Goal: Task Accomplishment & Management: Manage account settings

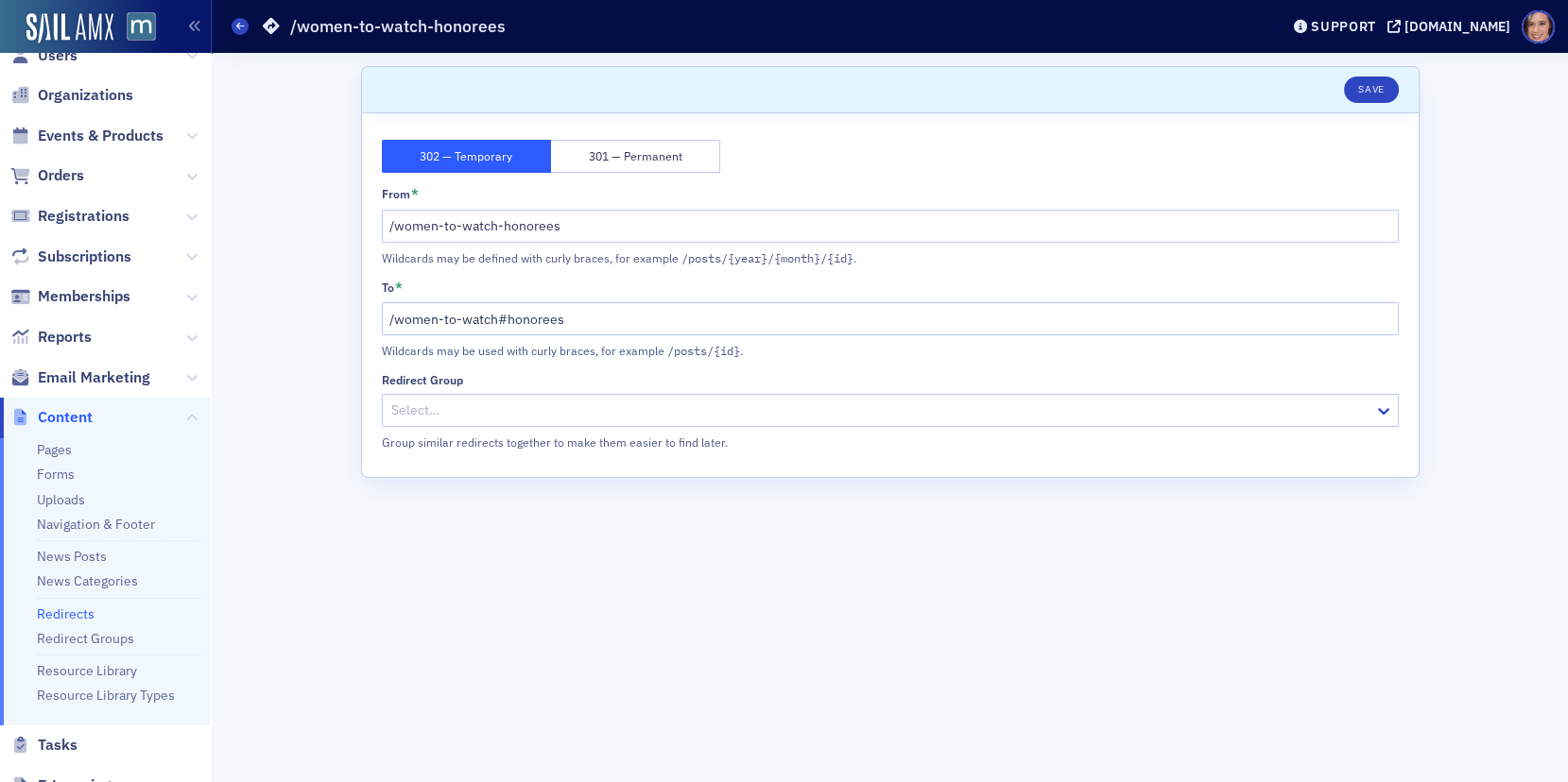
scroll to position [35, 0]
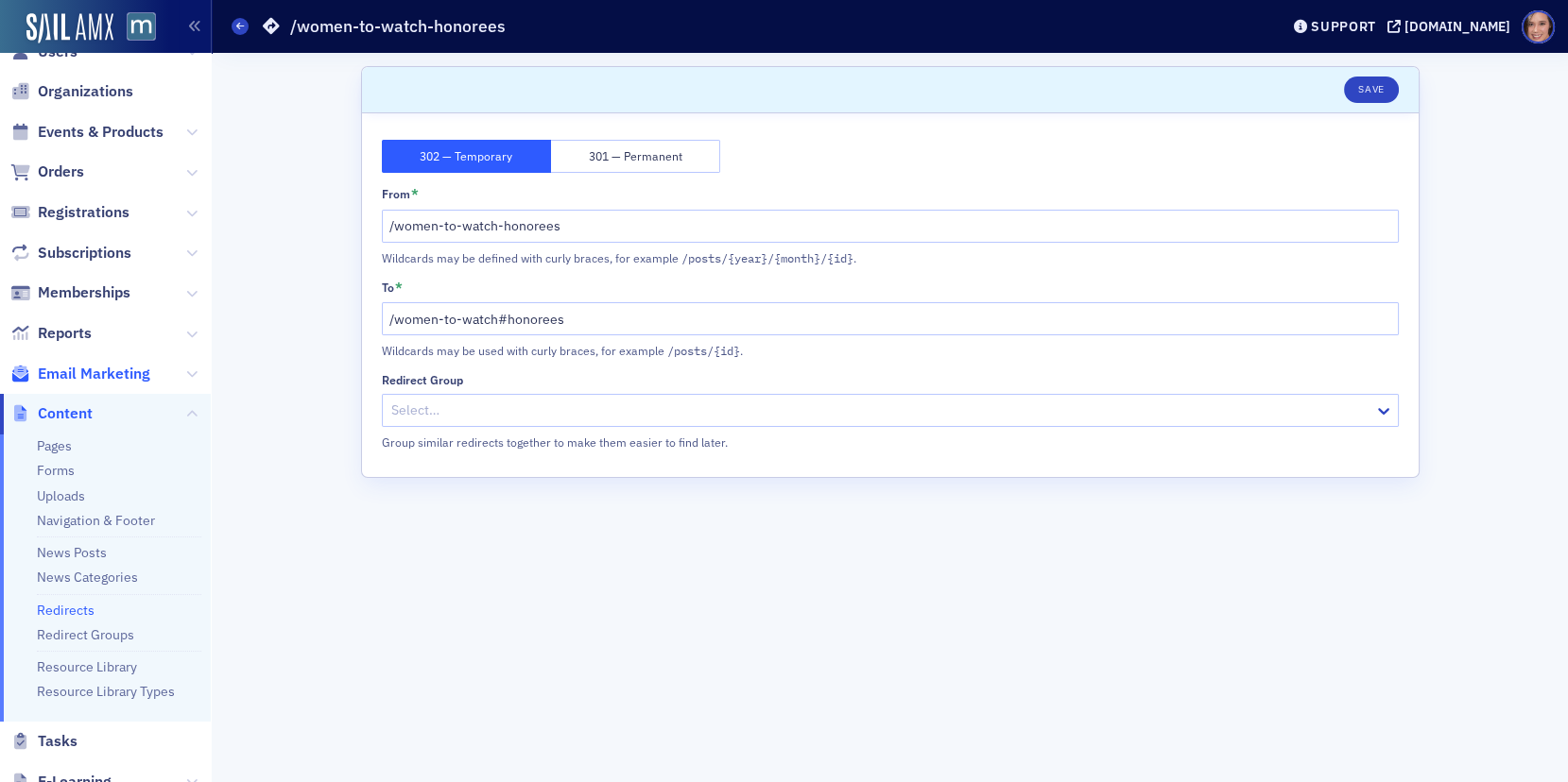
click at [95, 368] on span "Email Marketing" at bounding box center [94, 374] width 112 height 21
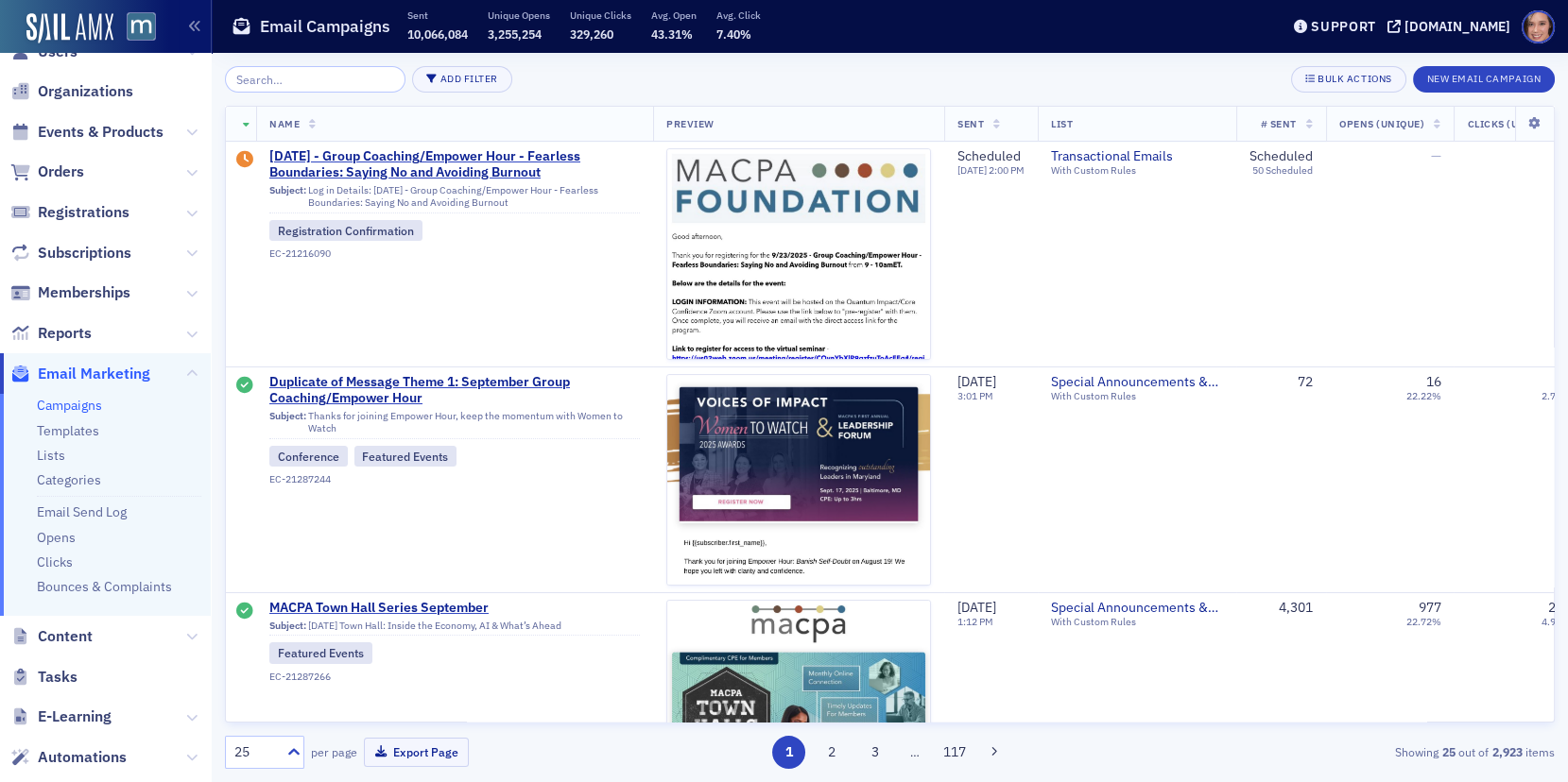
click at [250, 81] on input "search" at bounding box center [315, 80] width 180 height 27
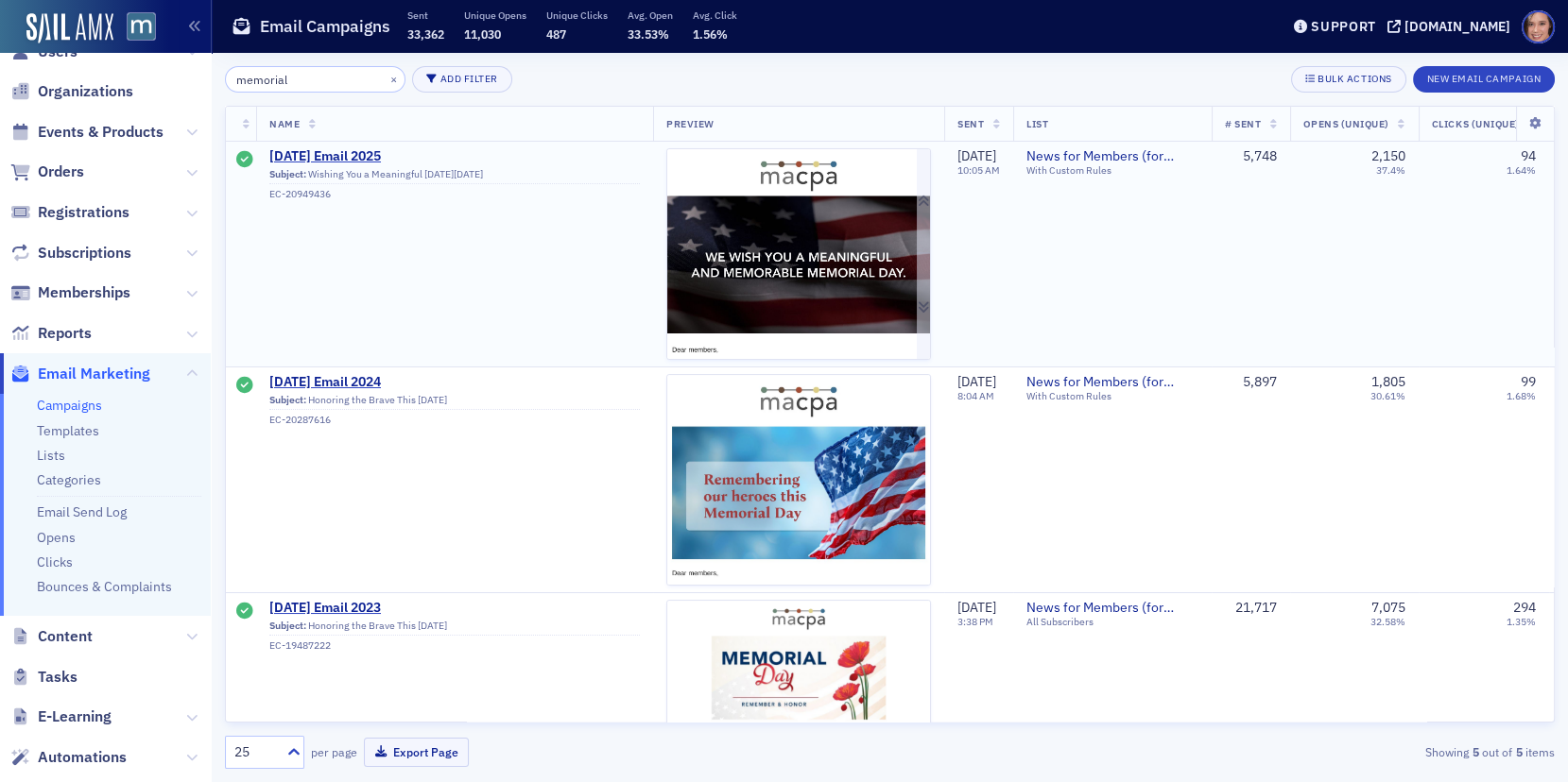
type input "memorial"
click at [743, 222] on img at bounding box center [798, 487] width 263 height 676
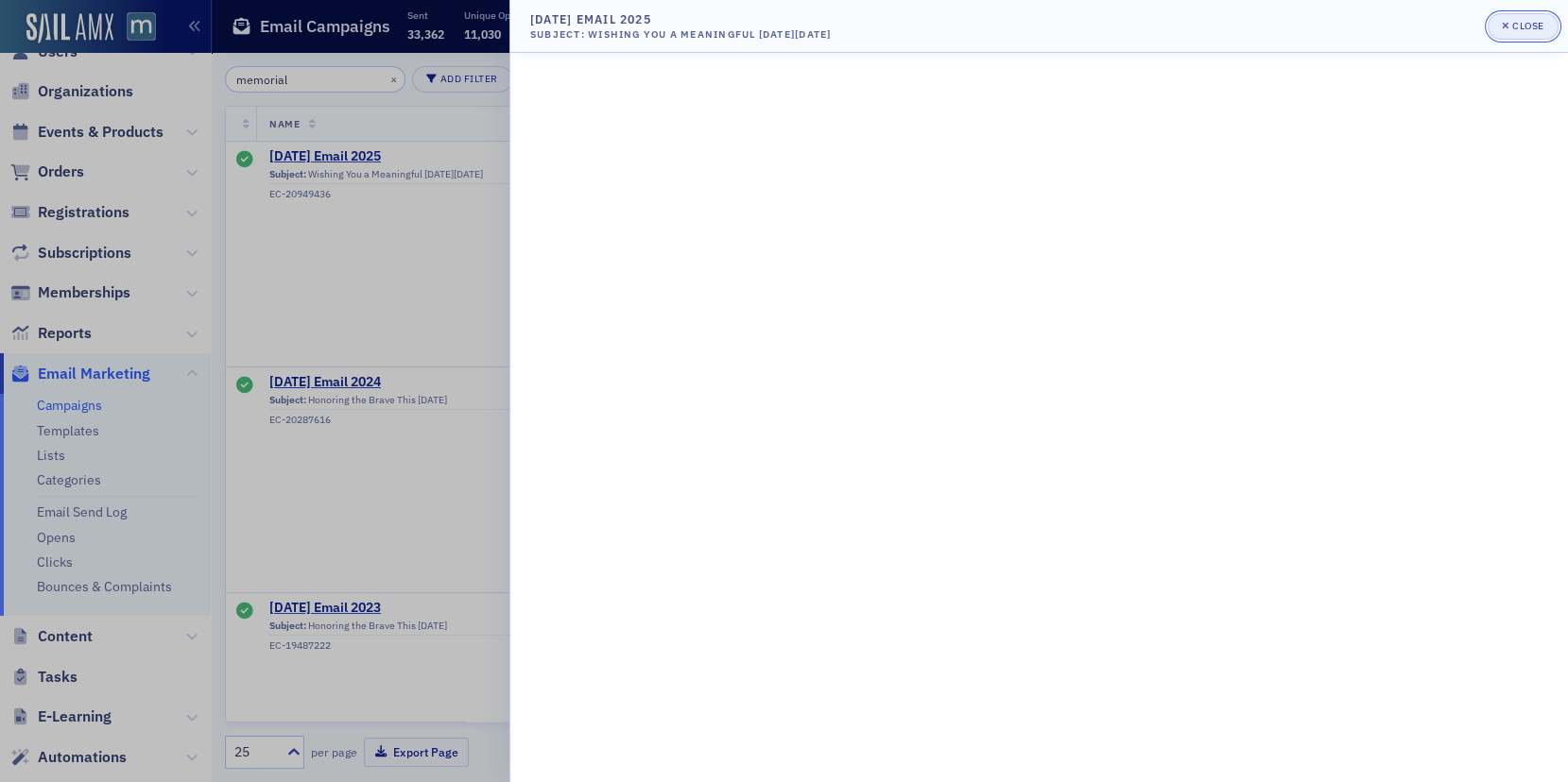
click at [1531, 21] on div "Close" at bounding box center [1528, 26] width 32 height 10
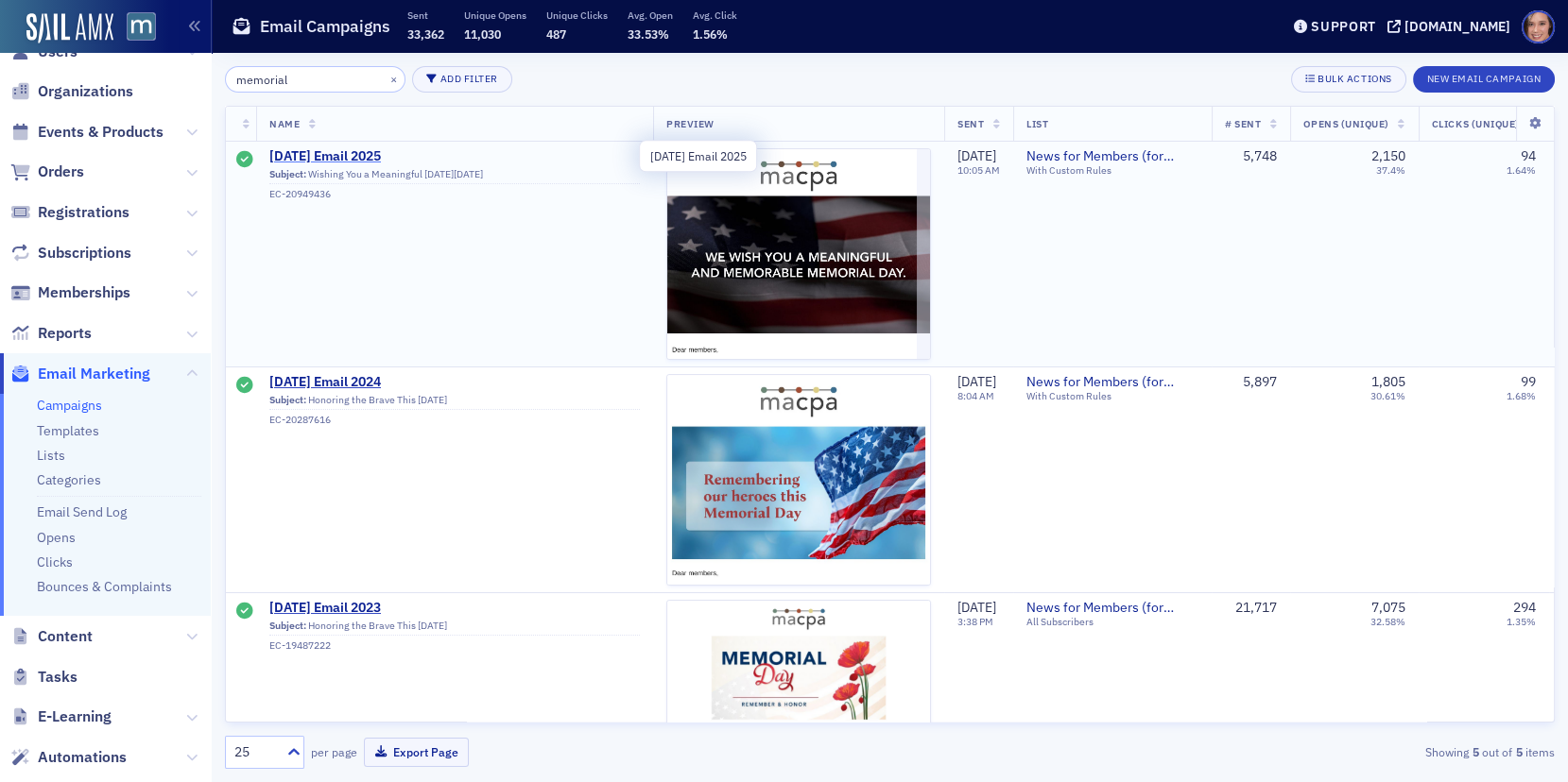
click at [422, 153] on span "[DATE] Email 2025" at bounding box center [455, 157] width 370 height 17
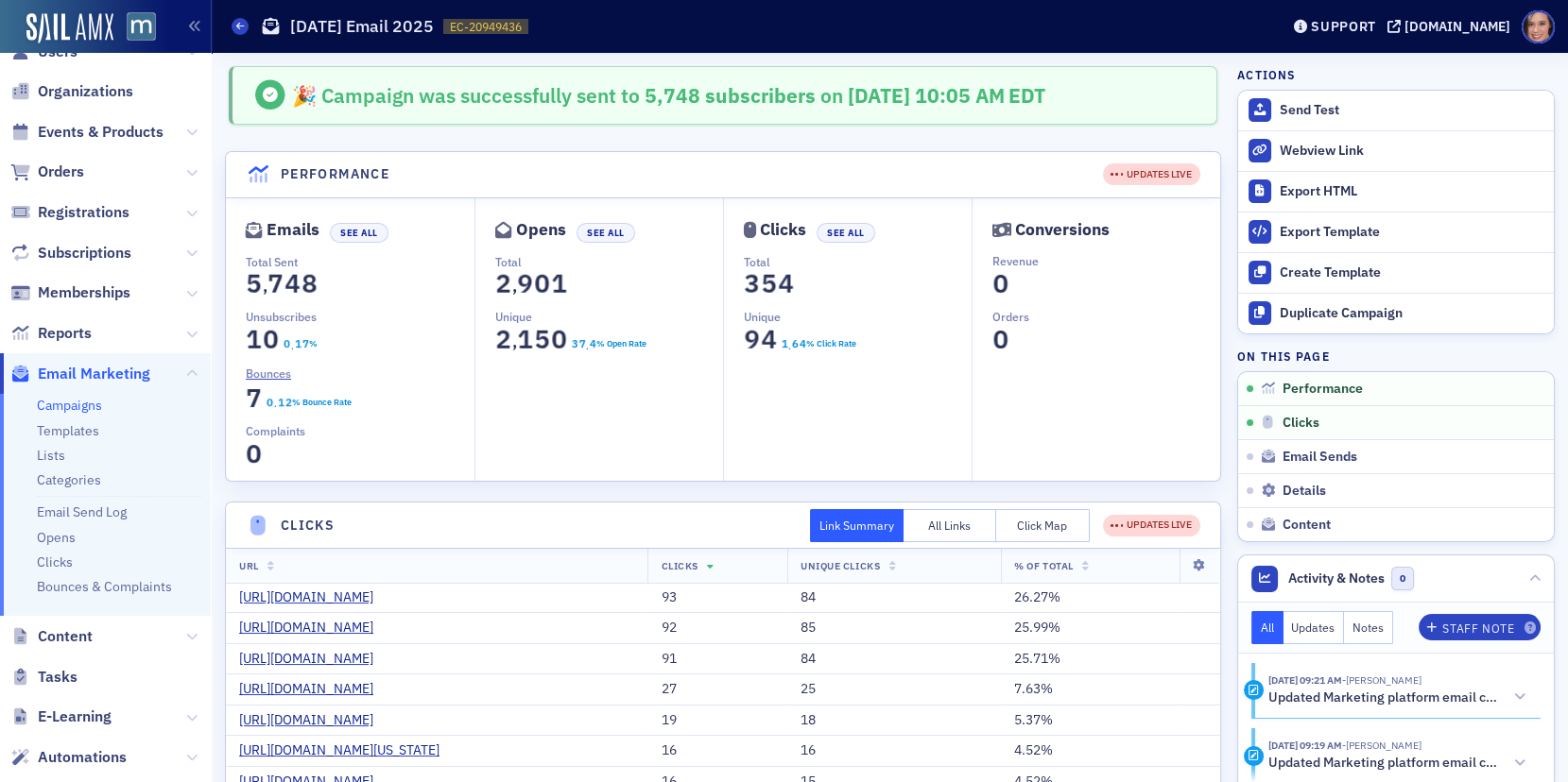
click at [58, 405] on link "Campaigns" at bounding box center [69, 405] width 65 height 17
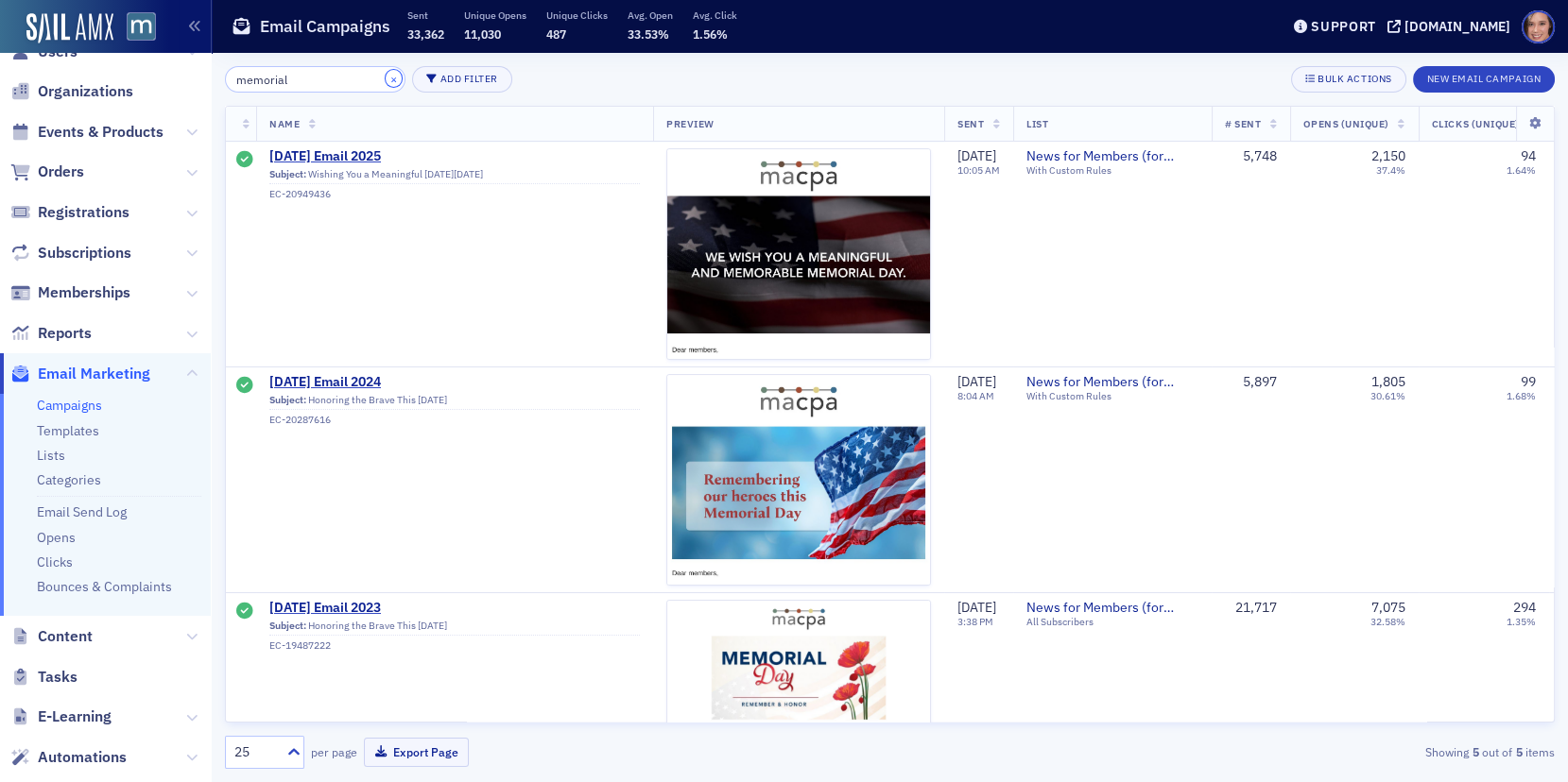
click at [385, 80] on button "×" at bounding box center [394, 79] width 17 height 17
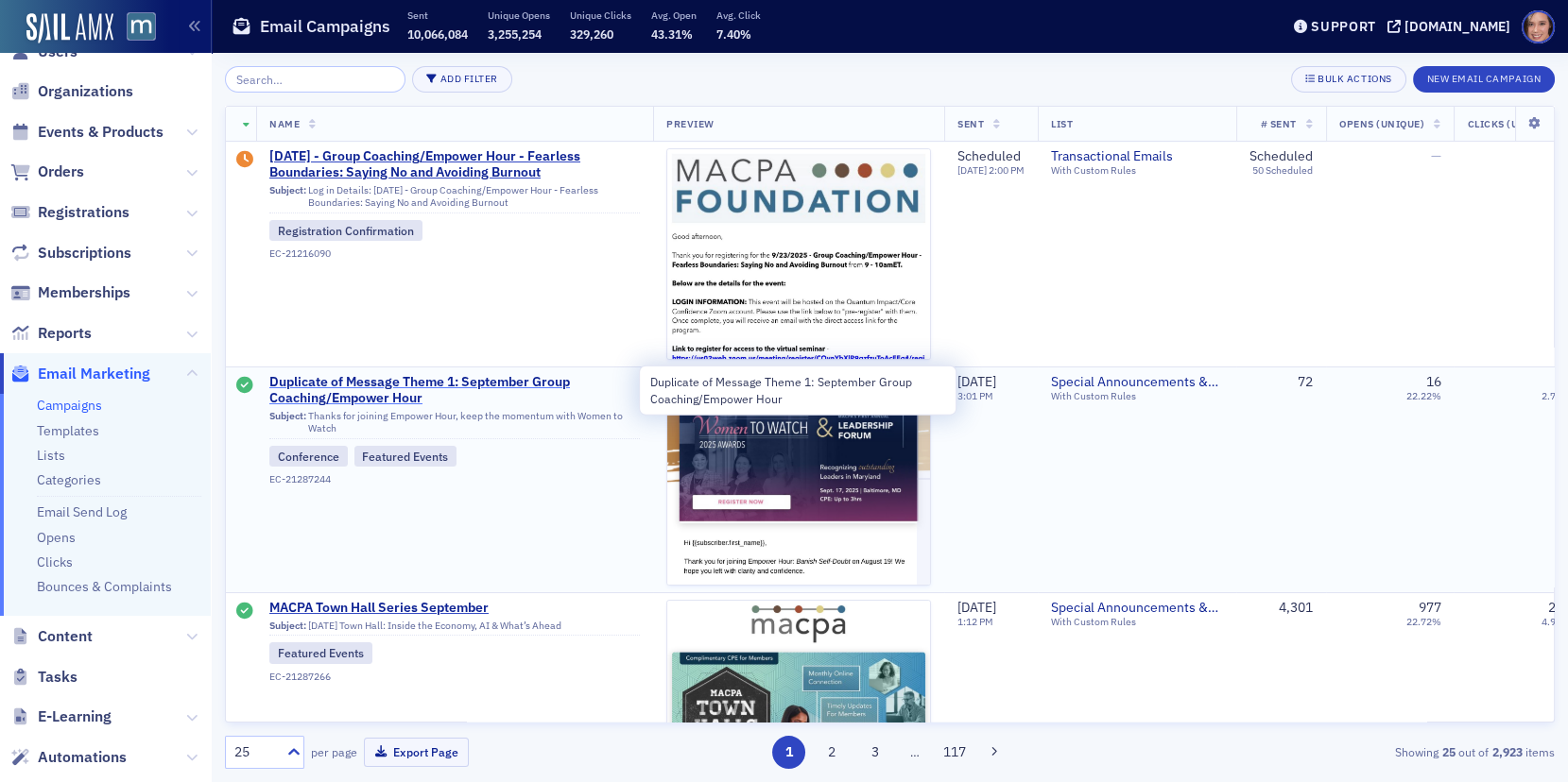
click at [523, 383] on span "Duplicate of Message Theme 1: September Group Coaching/Empower Hour" at bounding box center [455, 390] width 370 height 33
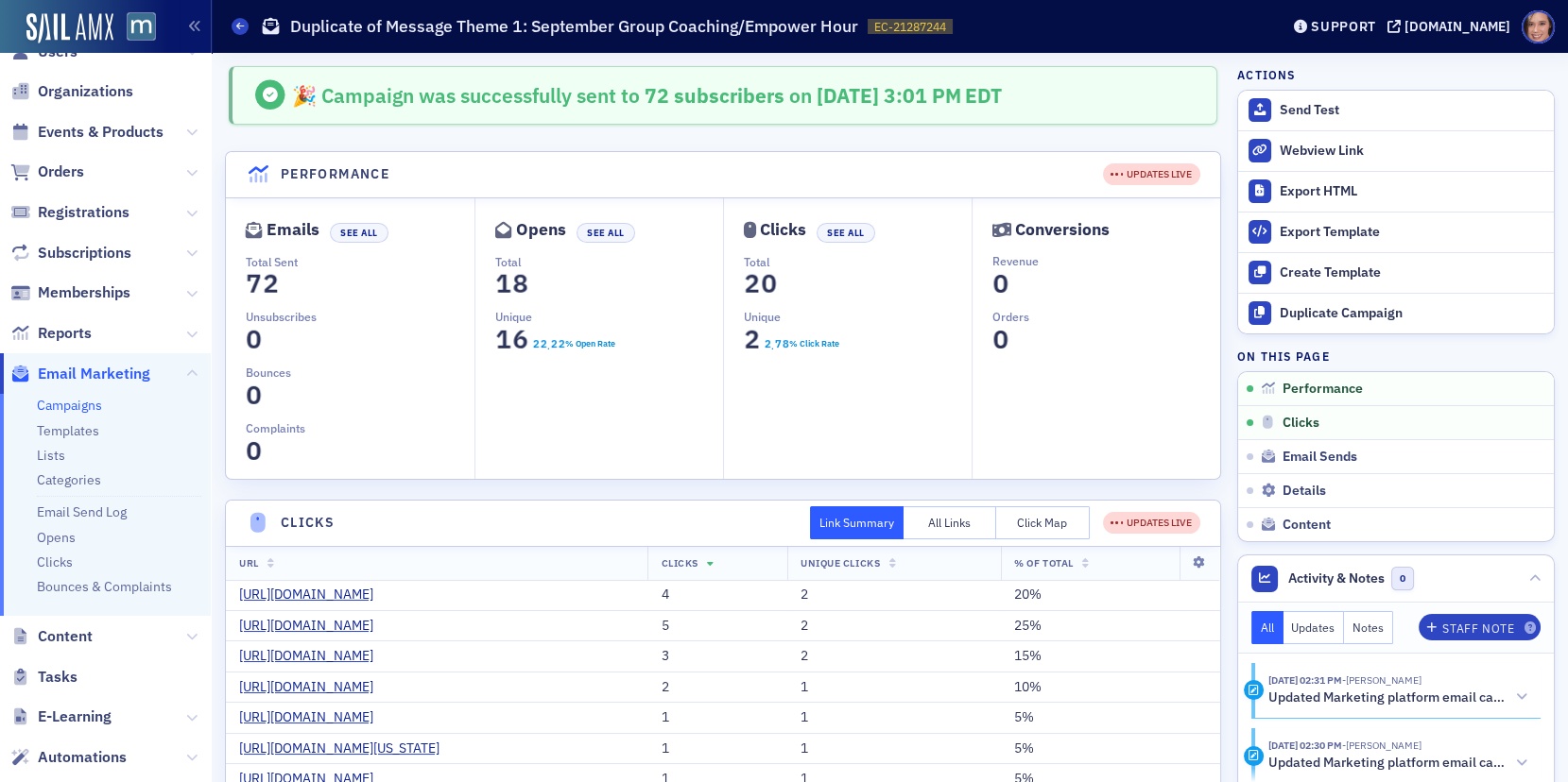
click at [89, 403] on link "Campaigns" at bounding box center [69, 405] width 65 height 17
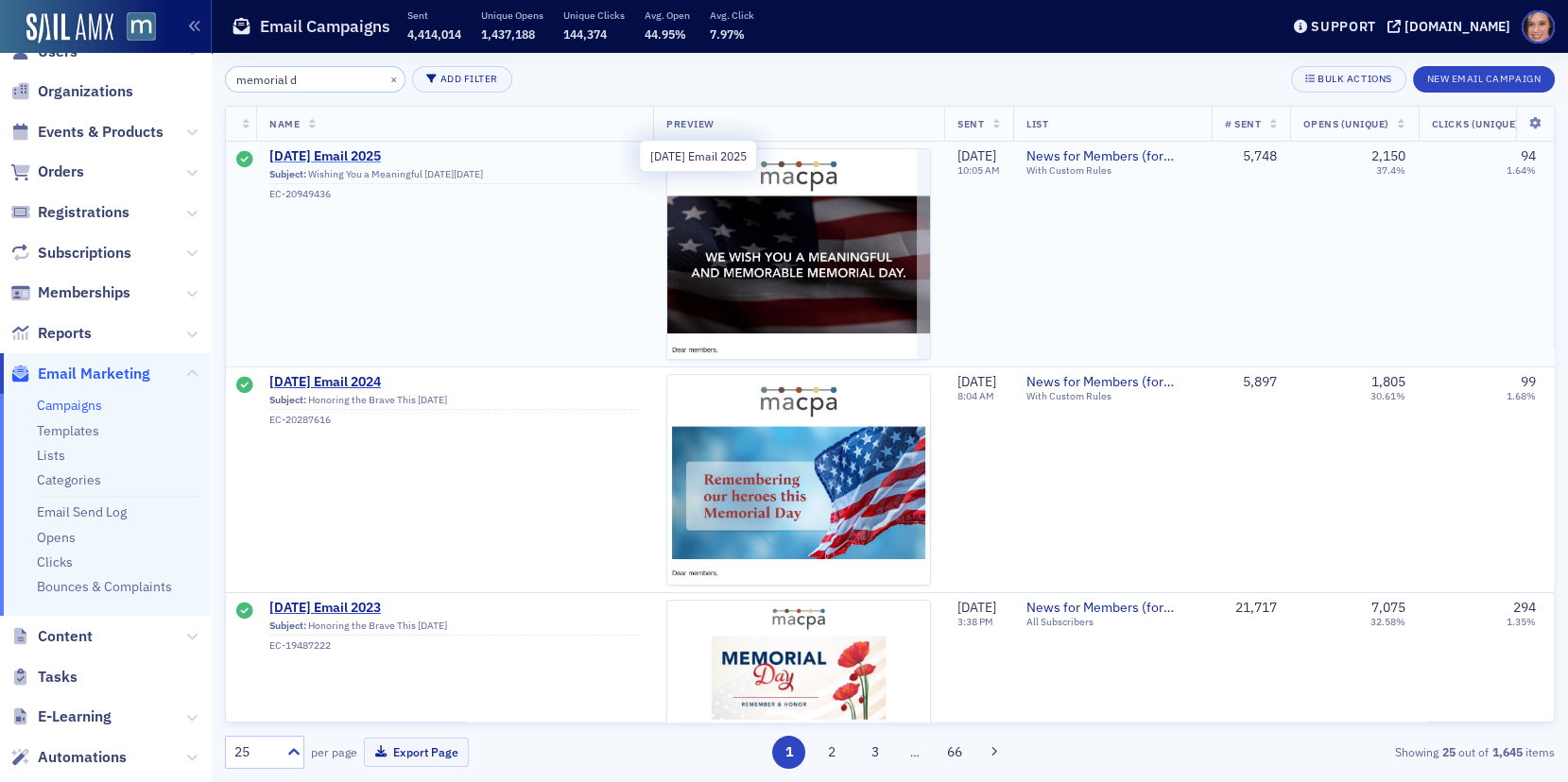
type input "memorial d"
click at [386, 153] on span "[DATE] Email 2025" at bounding box center [455, 157] width 370 height 17
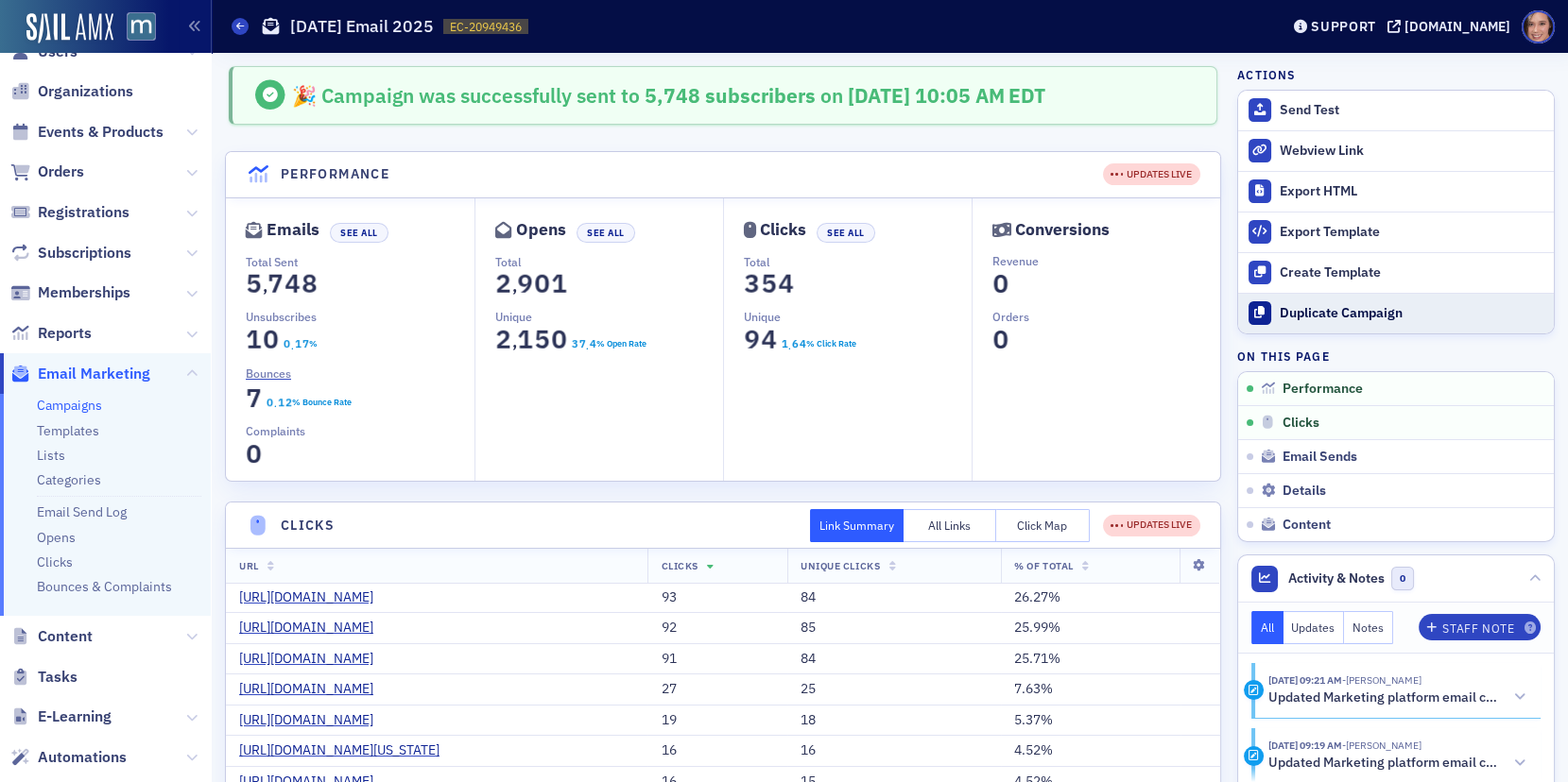
click at [1358, 306] on div "Duplicate Campaign" at bounding box center [1411, 314] width 265 height 17
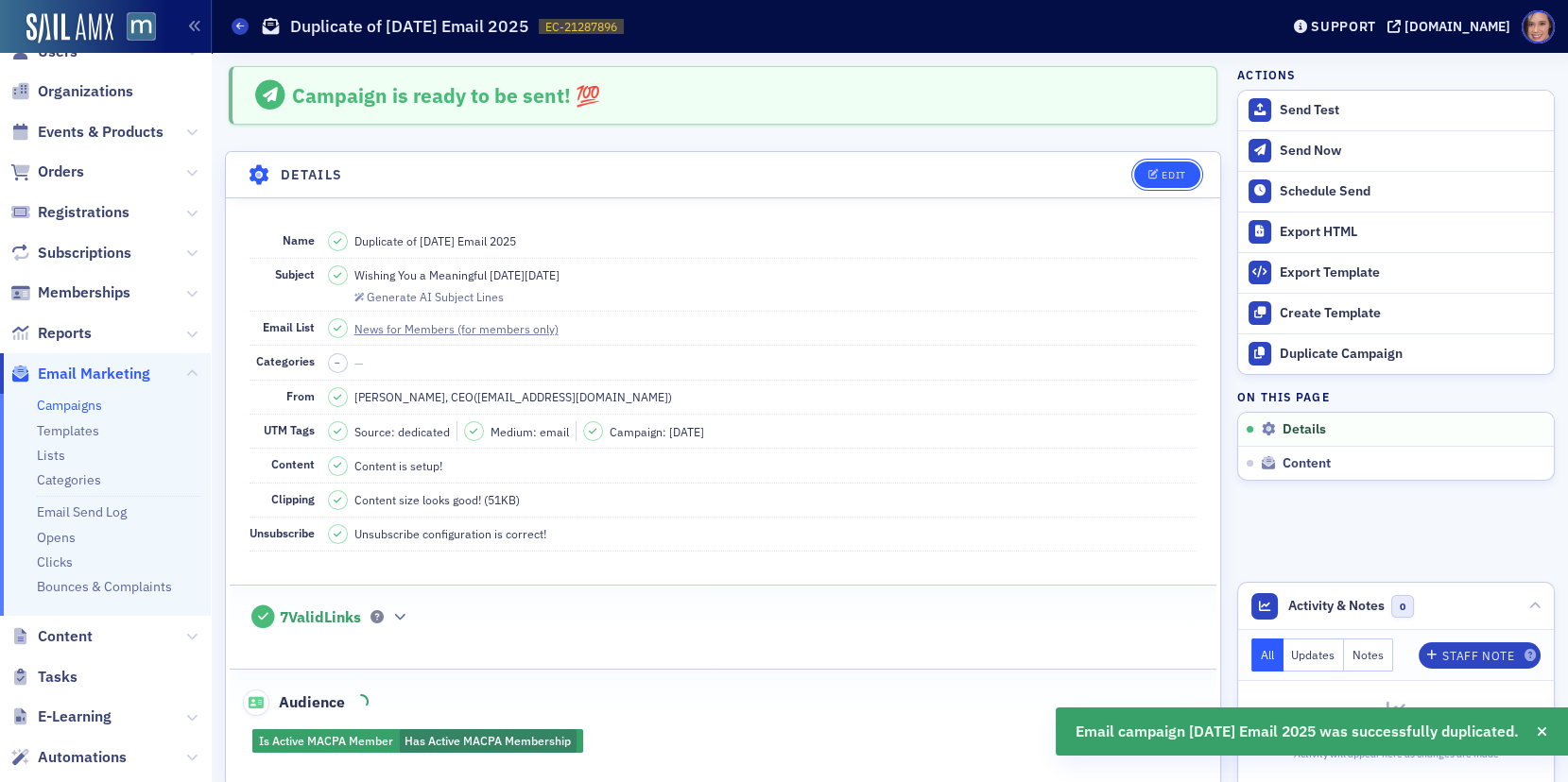
click at [1176, 174] on div "Edit" at bounding box center [1172, 175] width 24 height 10
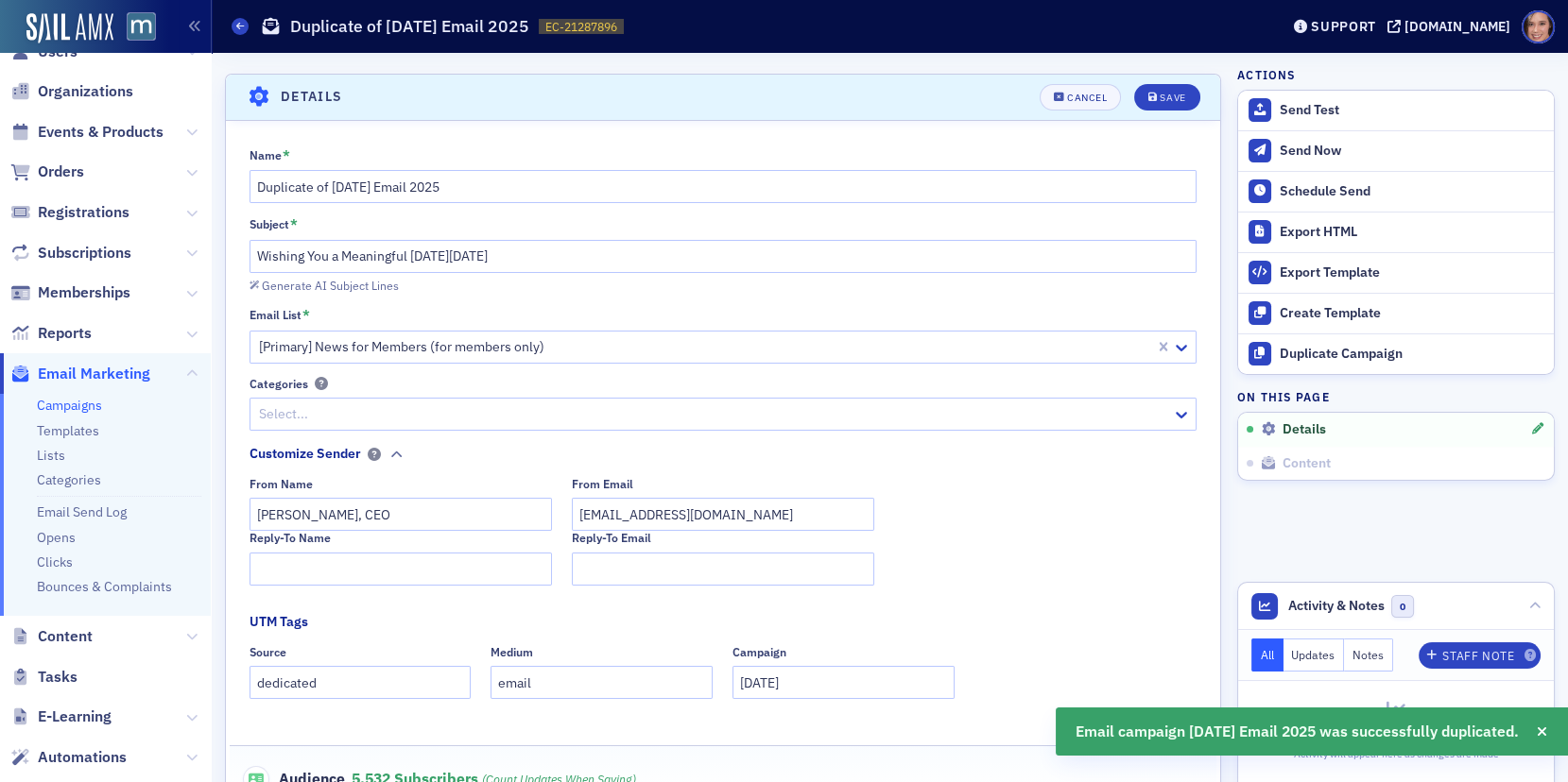
scroll to position [87, 0]
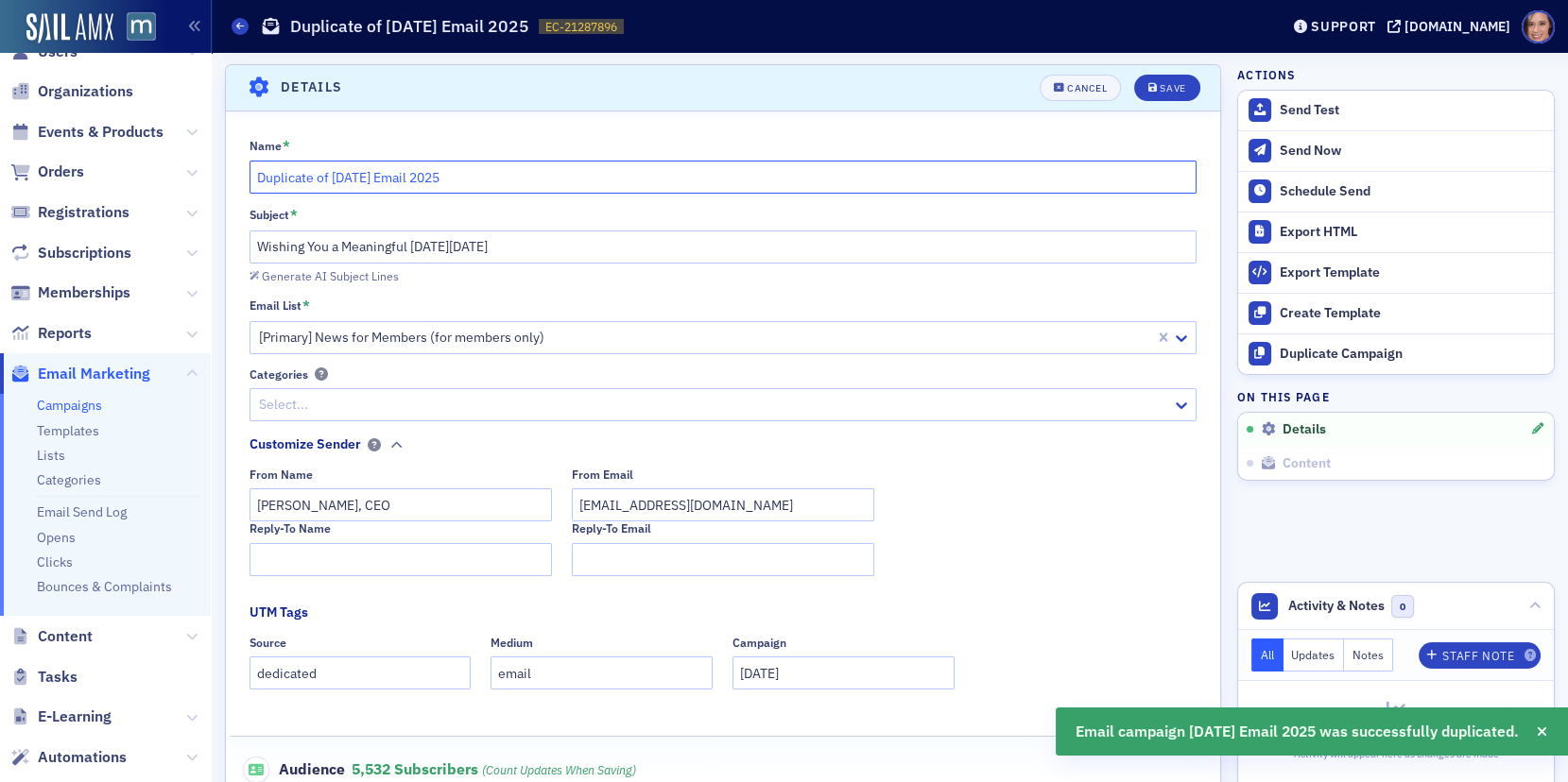
drag, startPoint x: 413, startPoint y: 176, endPoint x: 196, endPoint y: 154, distance: 218.1
click at [196, 154] on div "Users Organizations Events & Products Orders Registrations Subscriptions Member…" at bounding box center [784, 391] width 1568 height 782
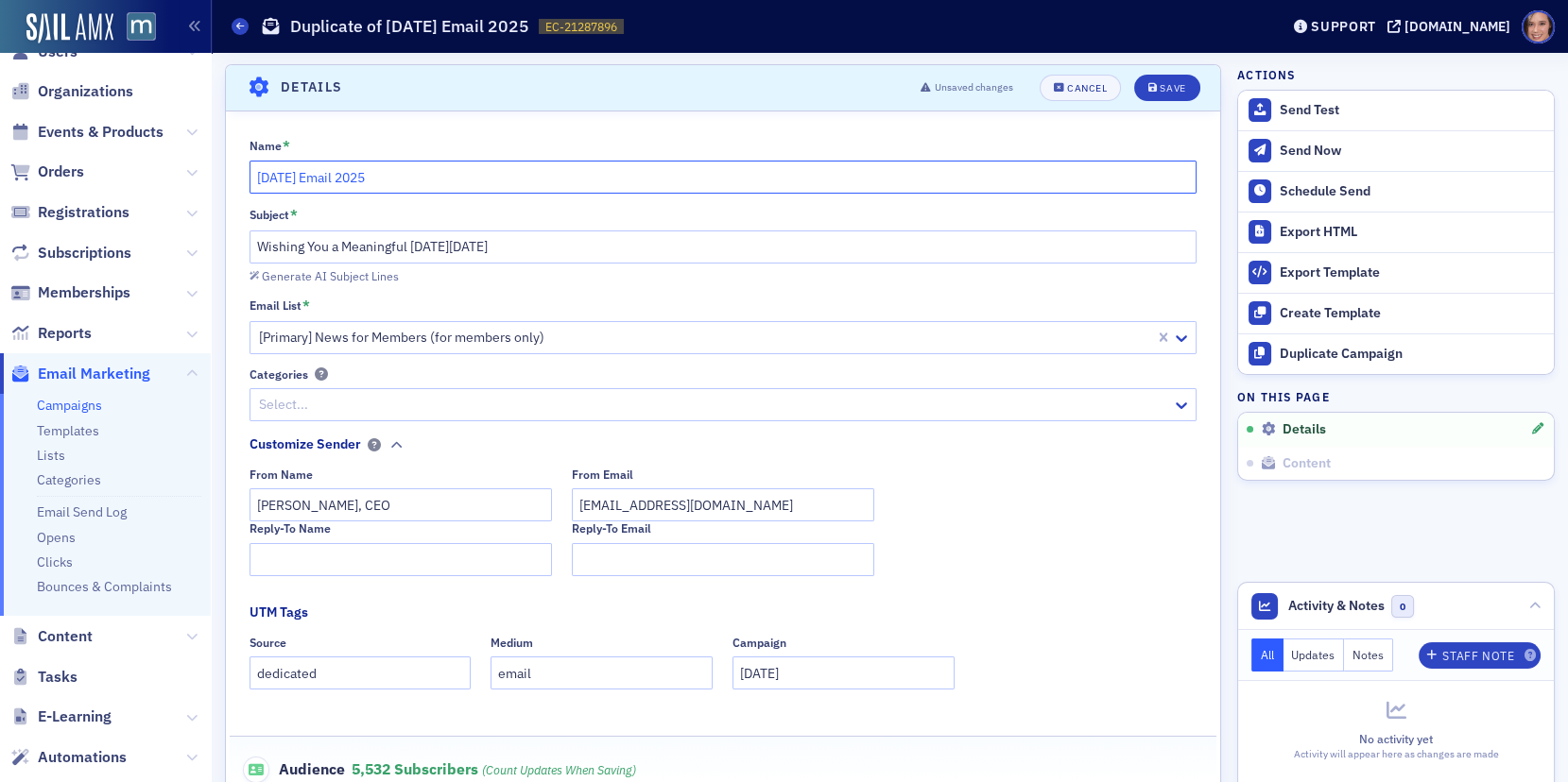
type input "[DATE] Email 2025"
click at [504, 247] on input "Wishing You a Meaningful [DATE][DATE]" at bounding box center [723, 247] width 948 height 33
click at [449, 240] on input "Wishing You a Meaningful [DATE][DATE]" at bounding box center [723, 247] width 948 height 33
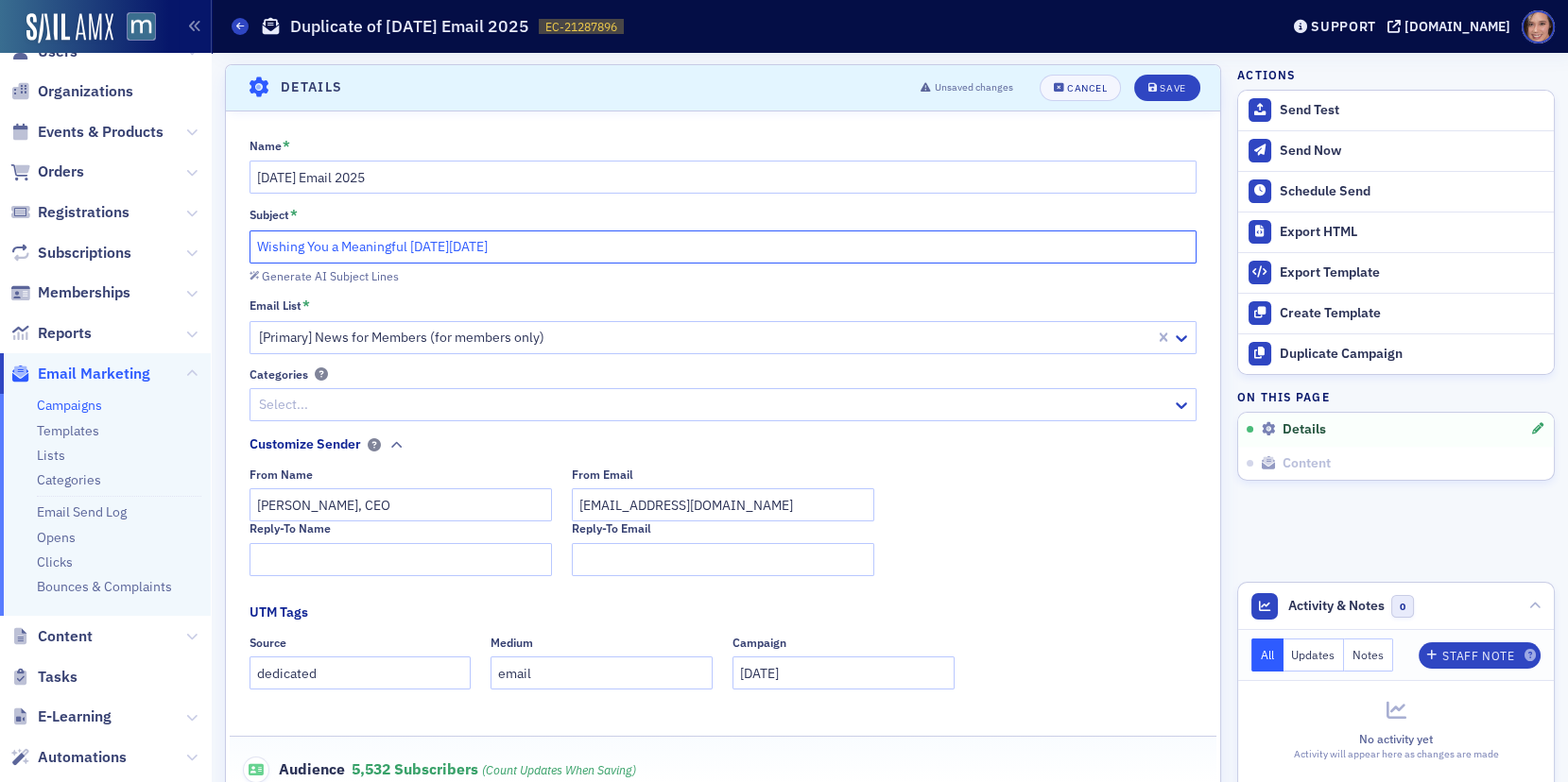
paste input "Honoring the Work of CPAs This [DATE]"
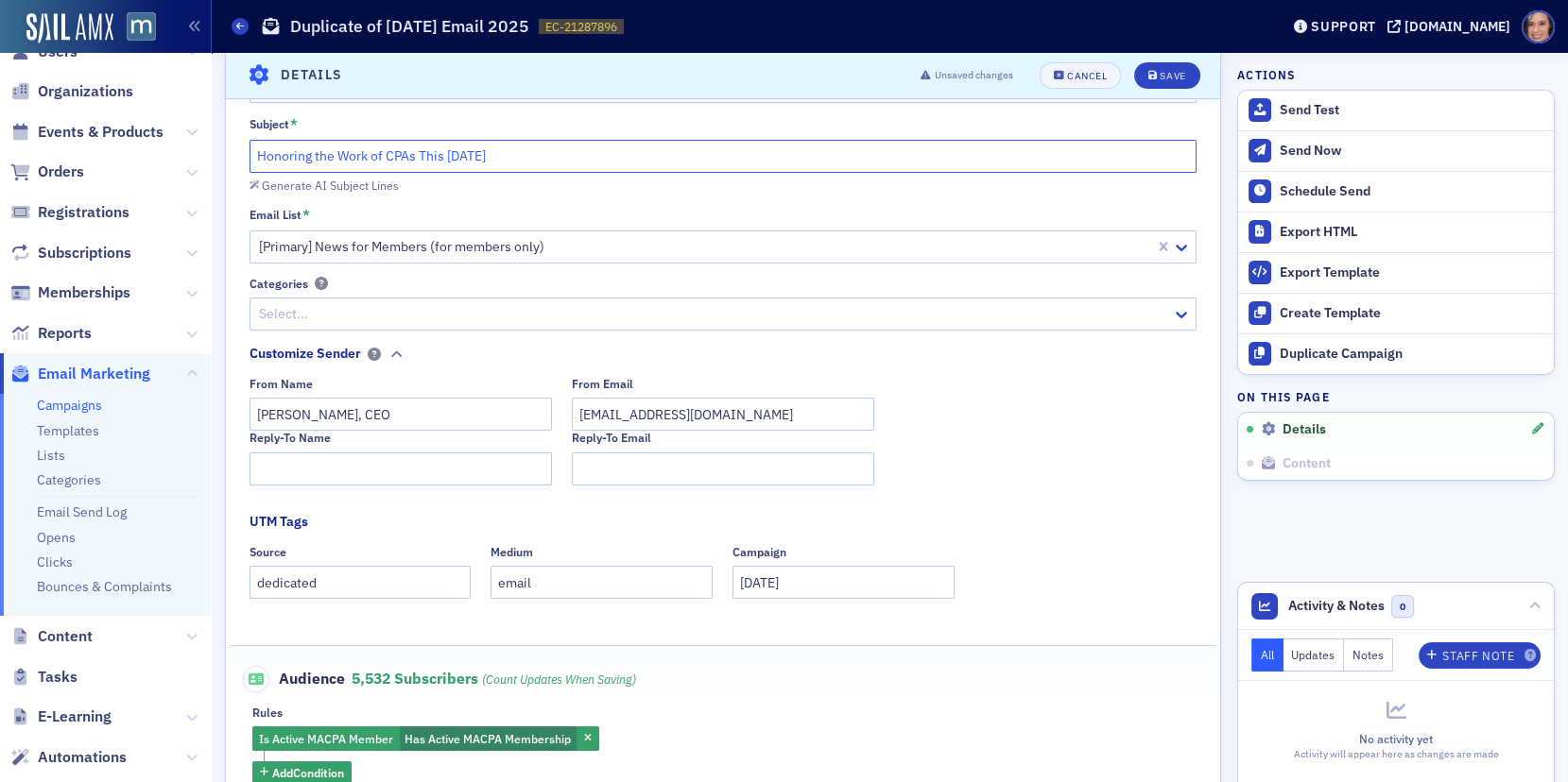
scroll to position [215, 0]
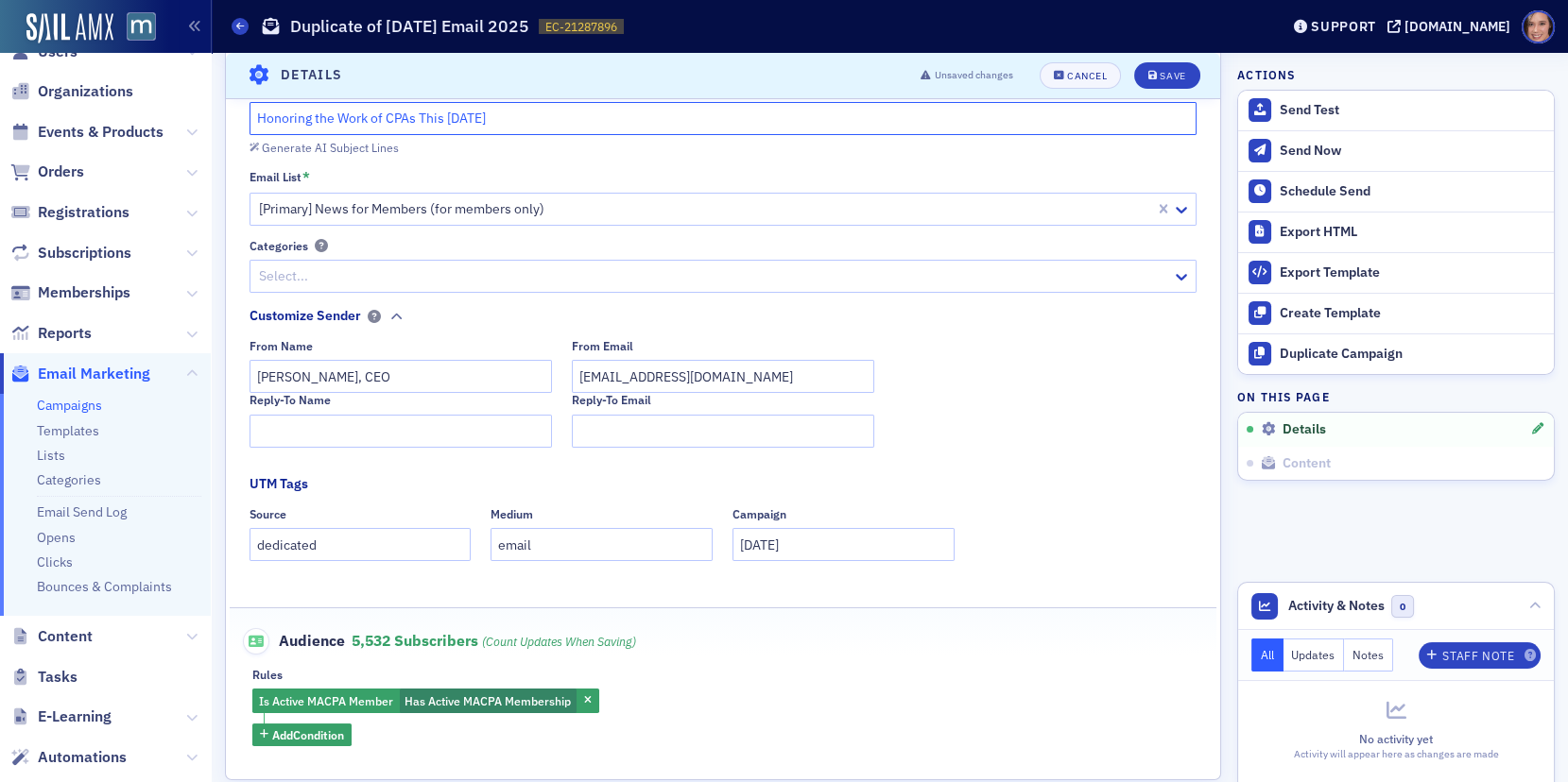
type input "Honoring the Work of CPAs This [DATE]"
click at [776, 537] on input "[DATE]" at bounding box center [844, 544] width 222 height 33
type input "[DATE]"
click at [1057, 516] on div "Source dedicated Medium email Campaign [DATE]" at bounding box center [723, 534] width 948 height 54
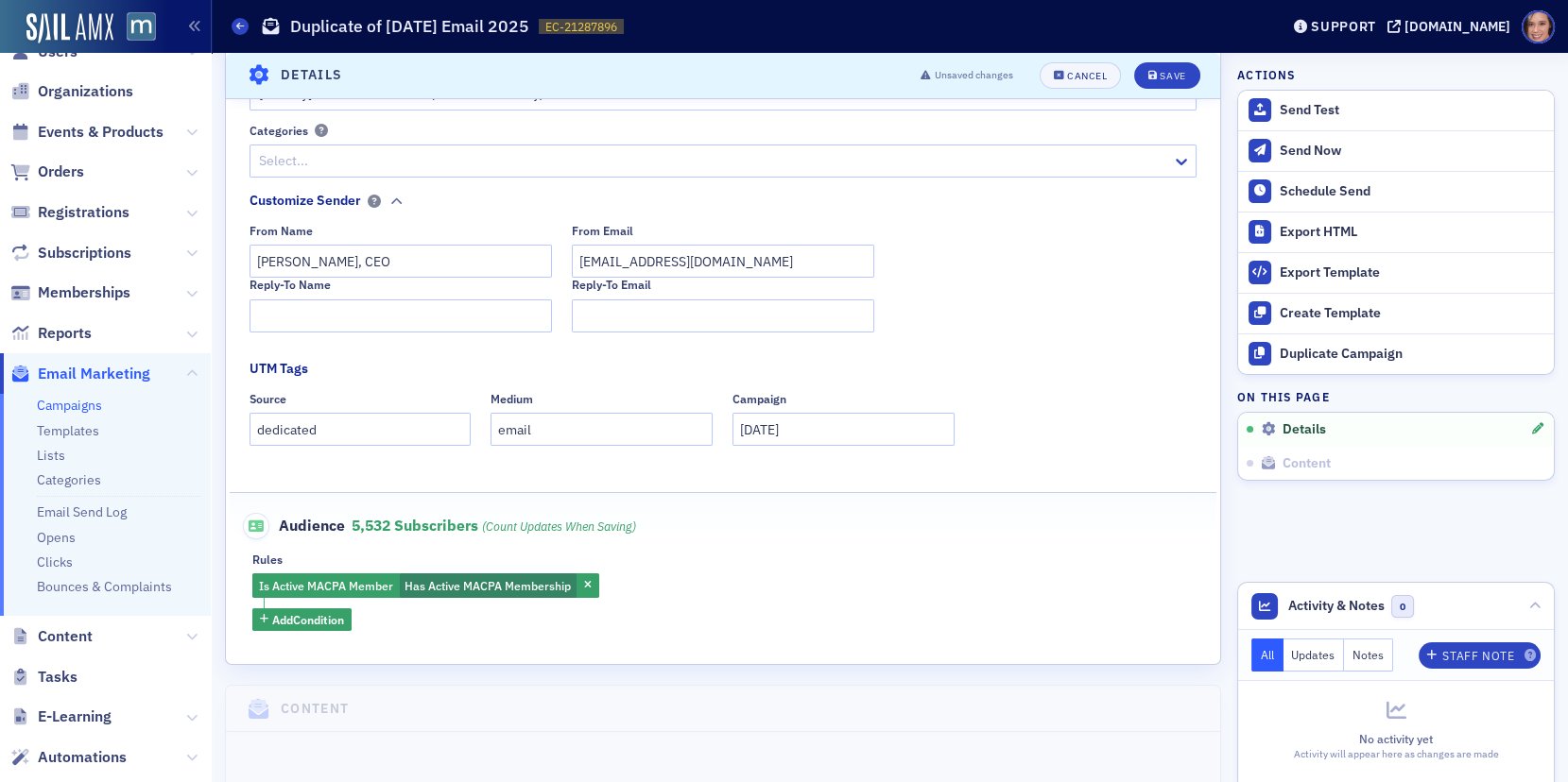
scroll to position [377, 0]
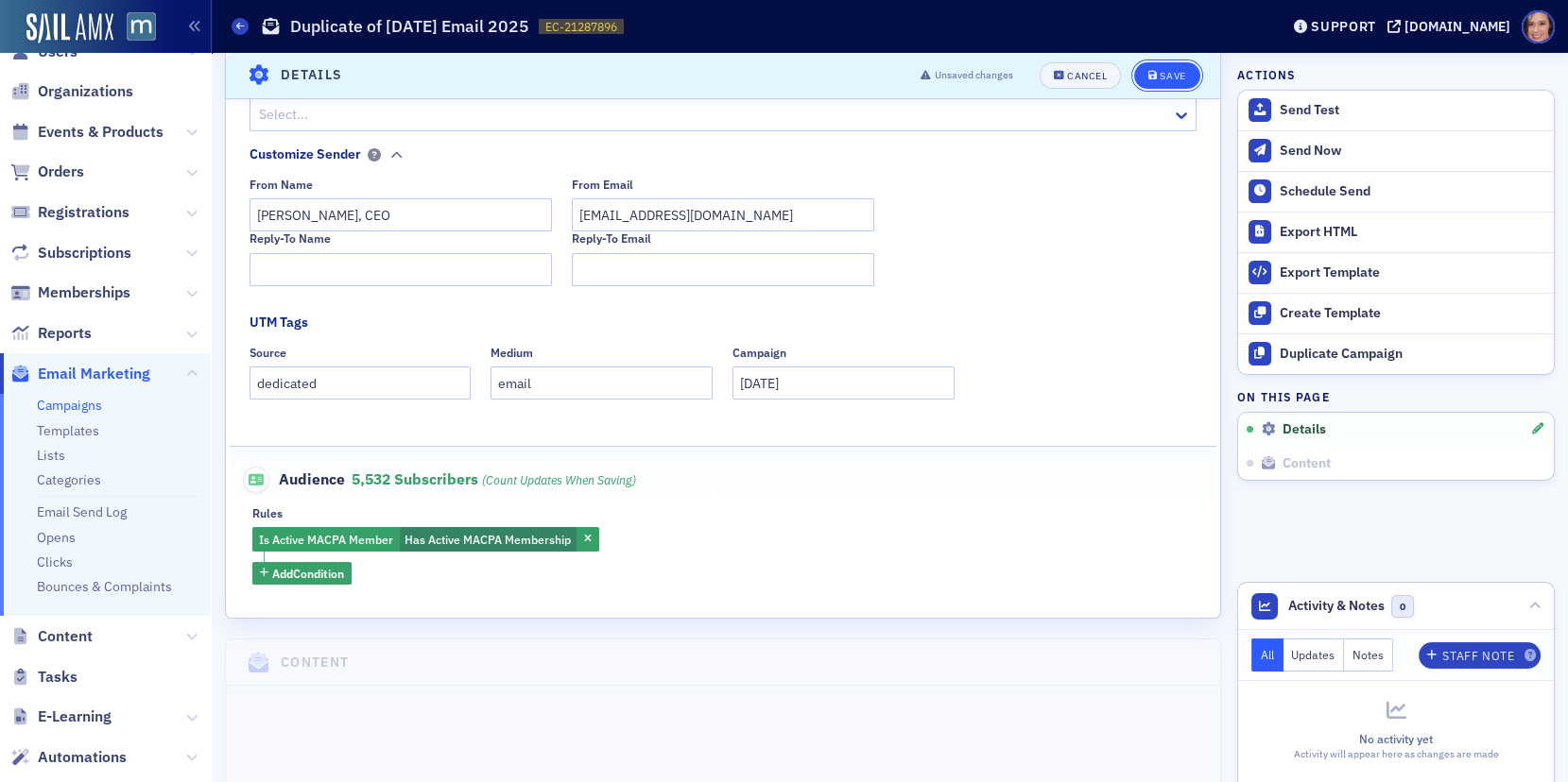
click at [1174, 69] on button "Save" at bounding box center [1167, 76] width 65 height 27
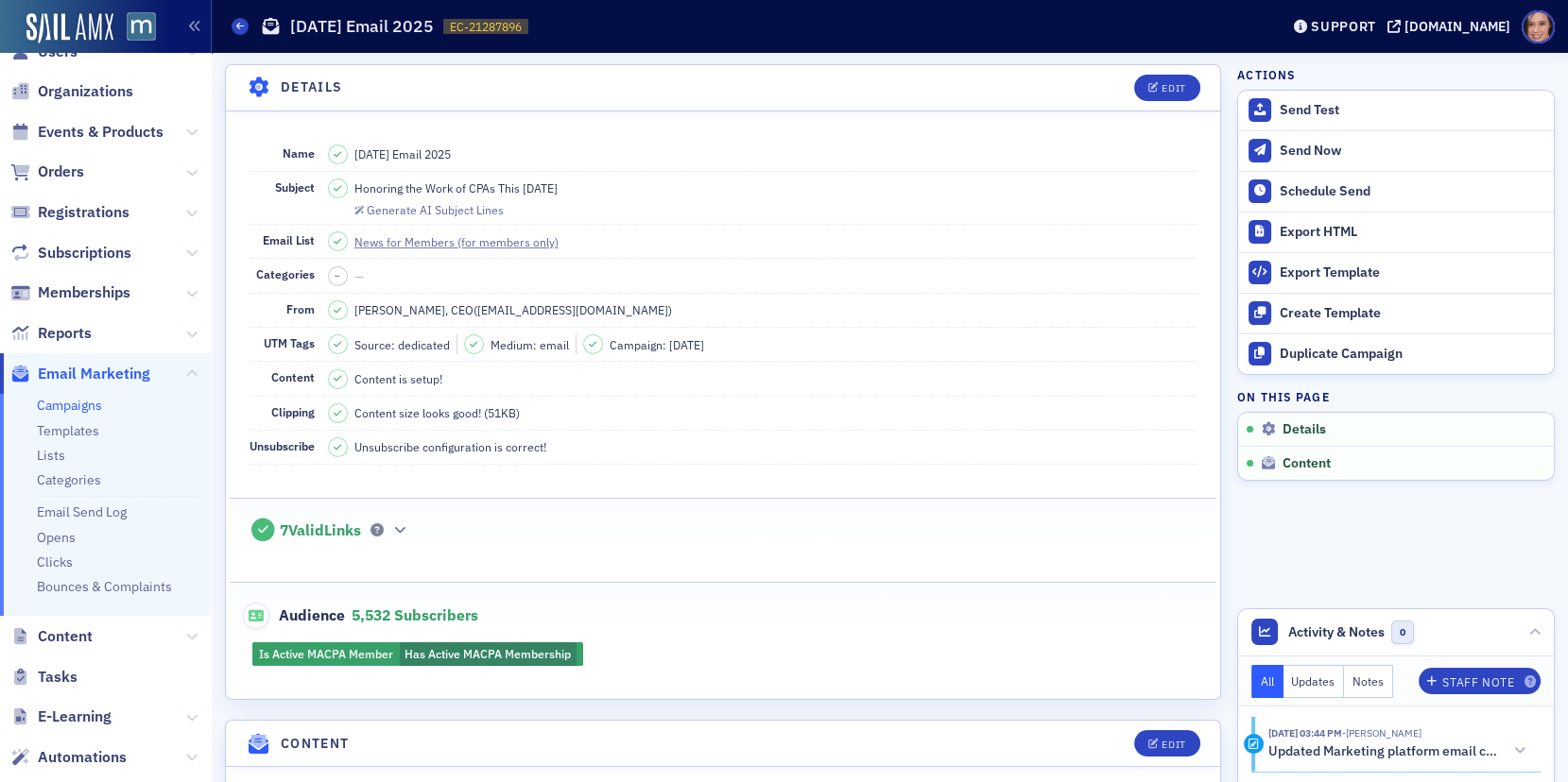
scroll to position [547, 0]
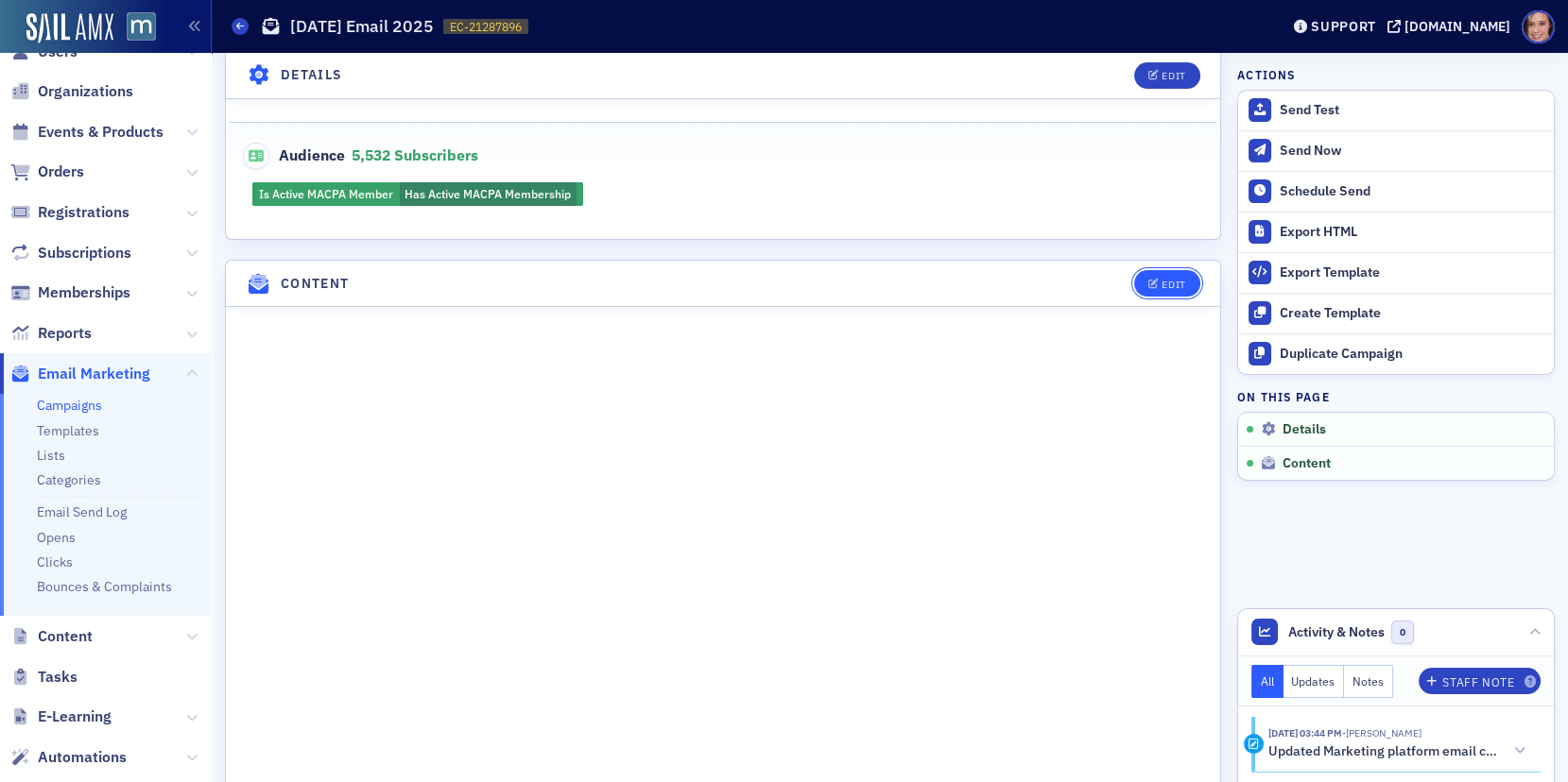
click at [1165, 280] on div "Edit" at bounding box center [1172, 285] width 24 height 10
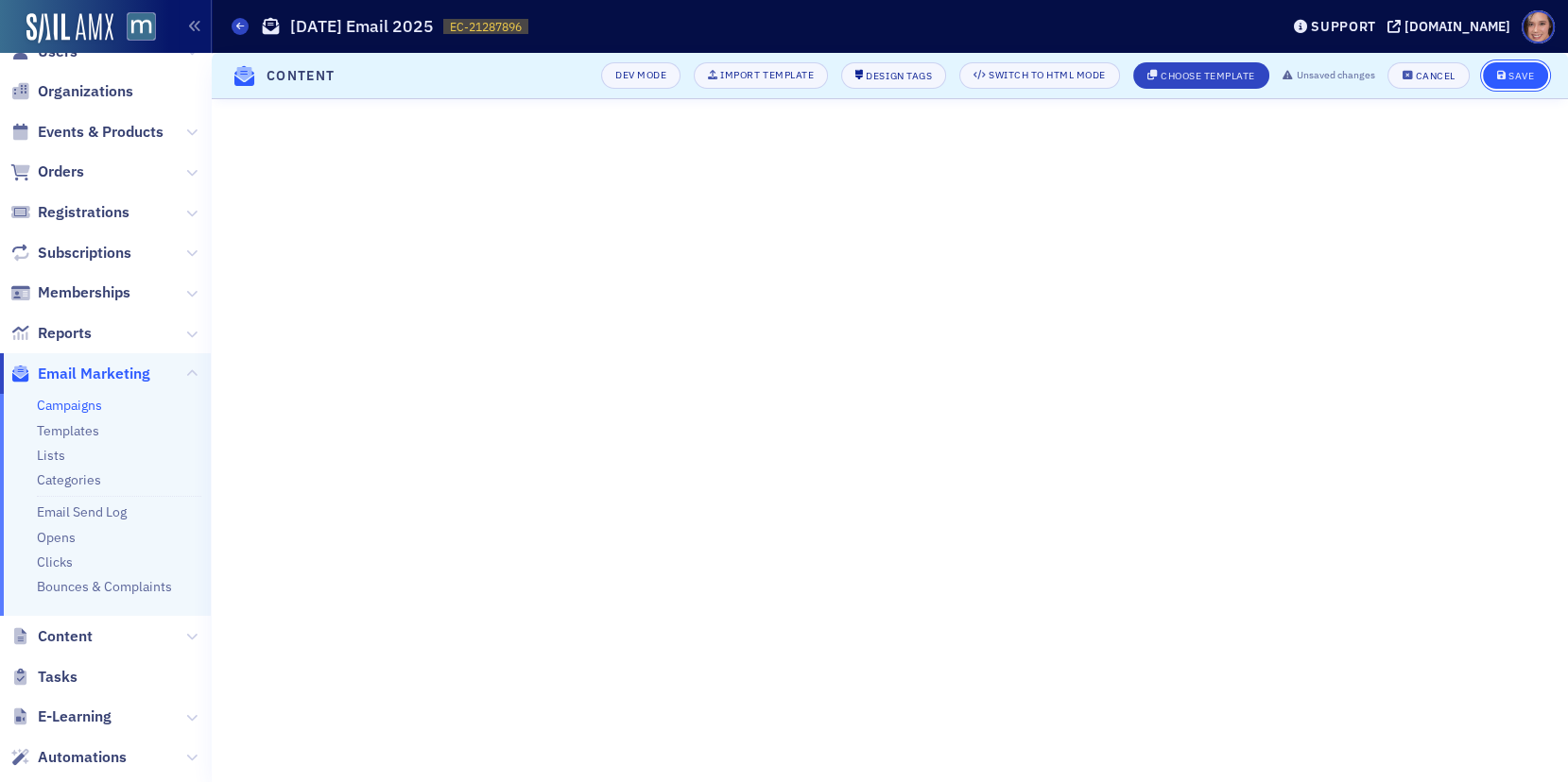
click at [1522, 80] on div "Save" at bounding box center [1521, 76] width 26 height 10
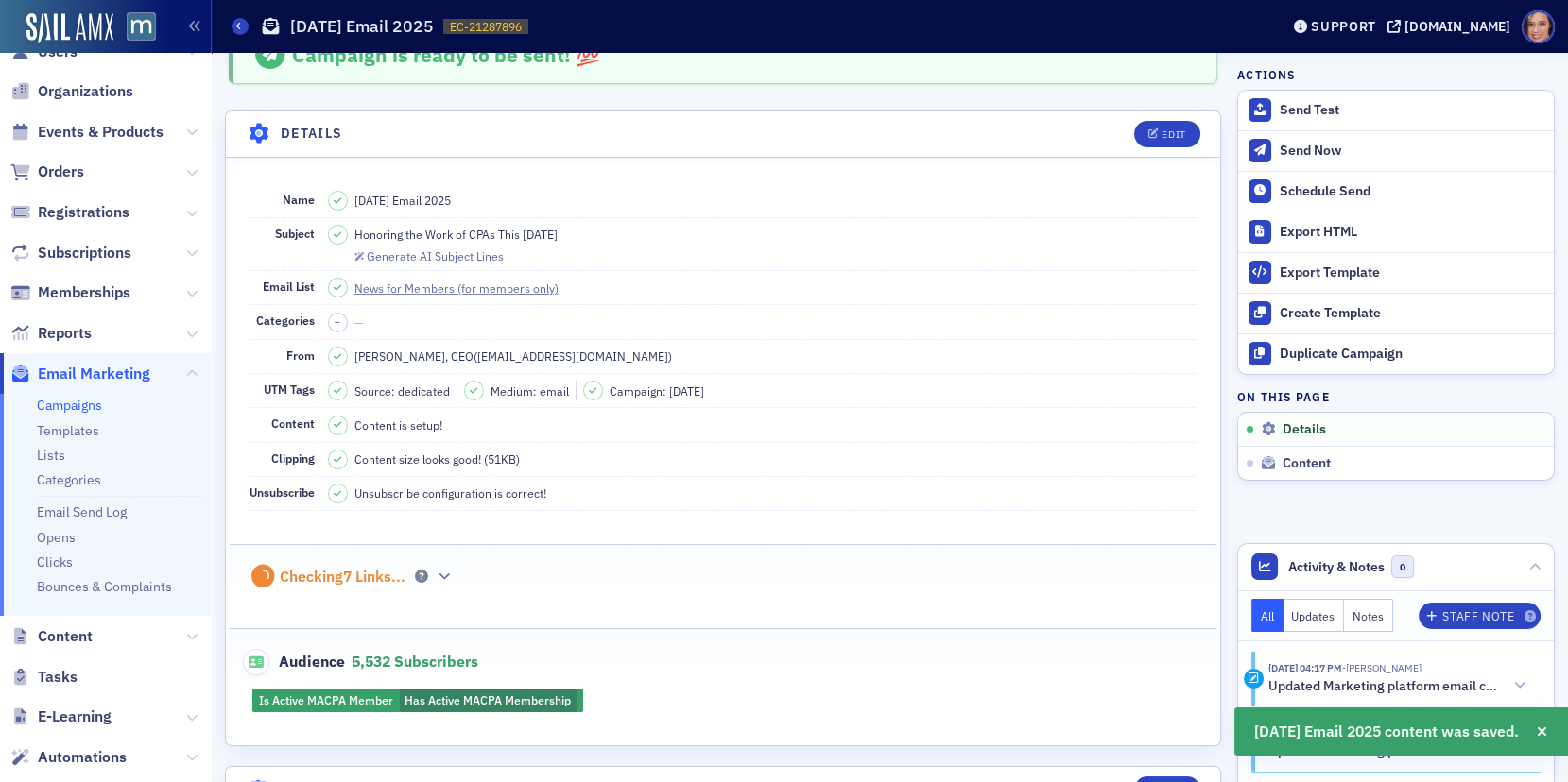
scroll to position [0, 0]
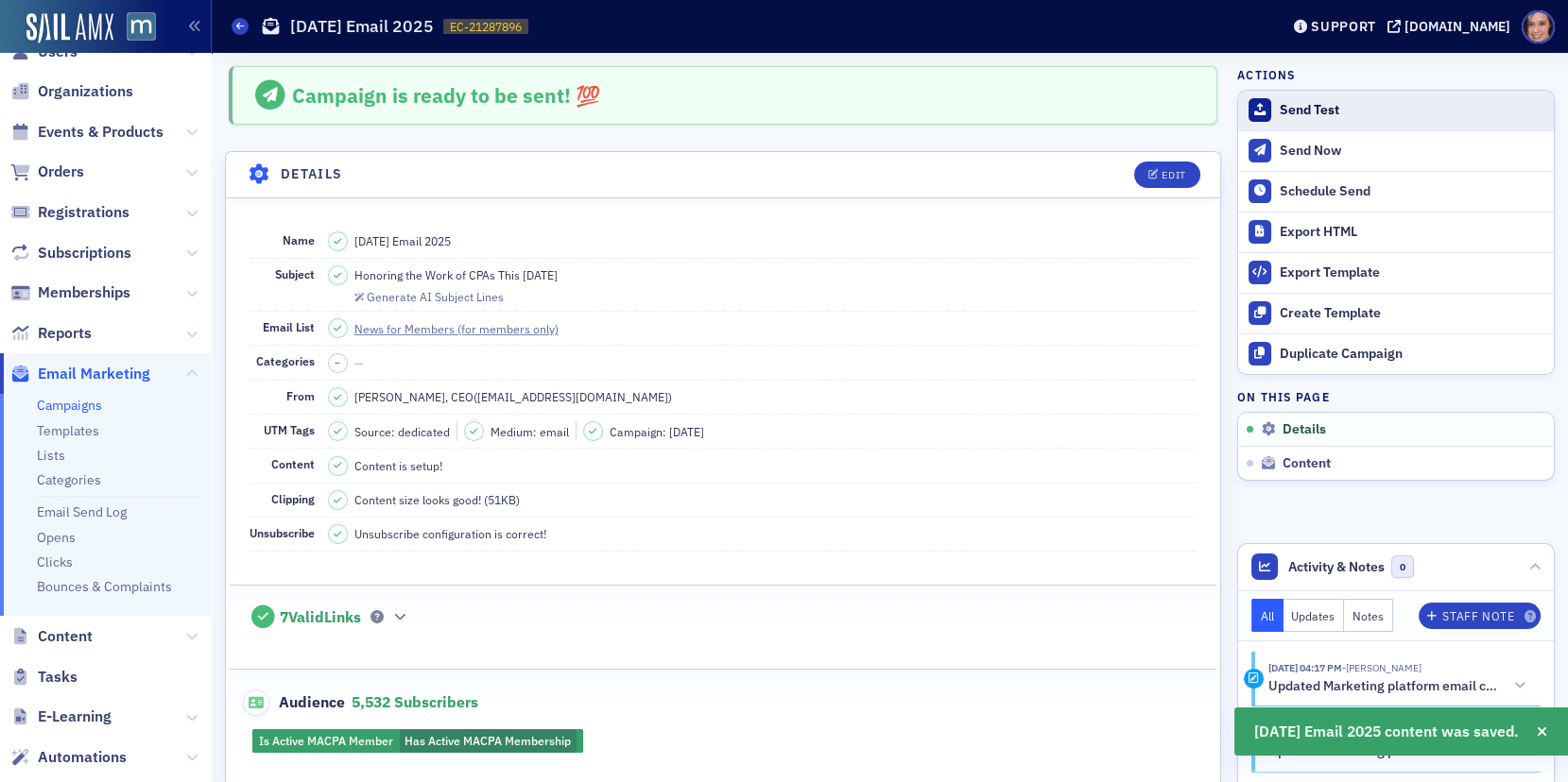
click at [1316, 91] on button "Send Test" at bounding box center [1395, 111] width 316 height 40
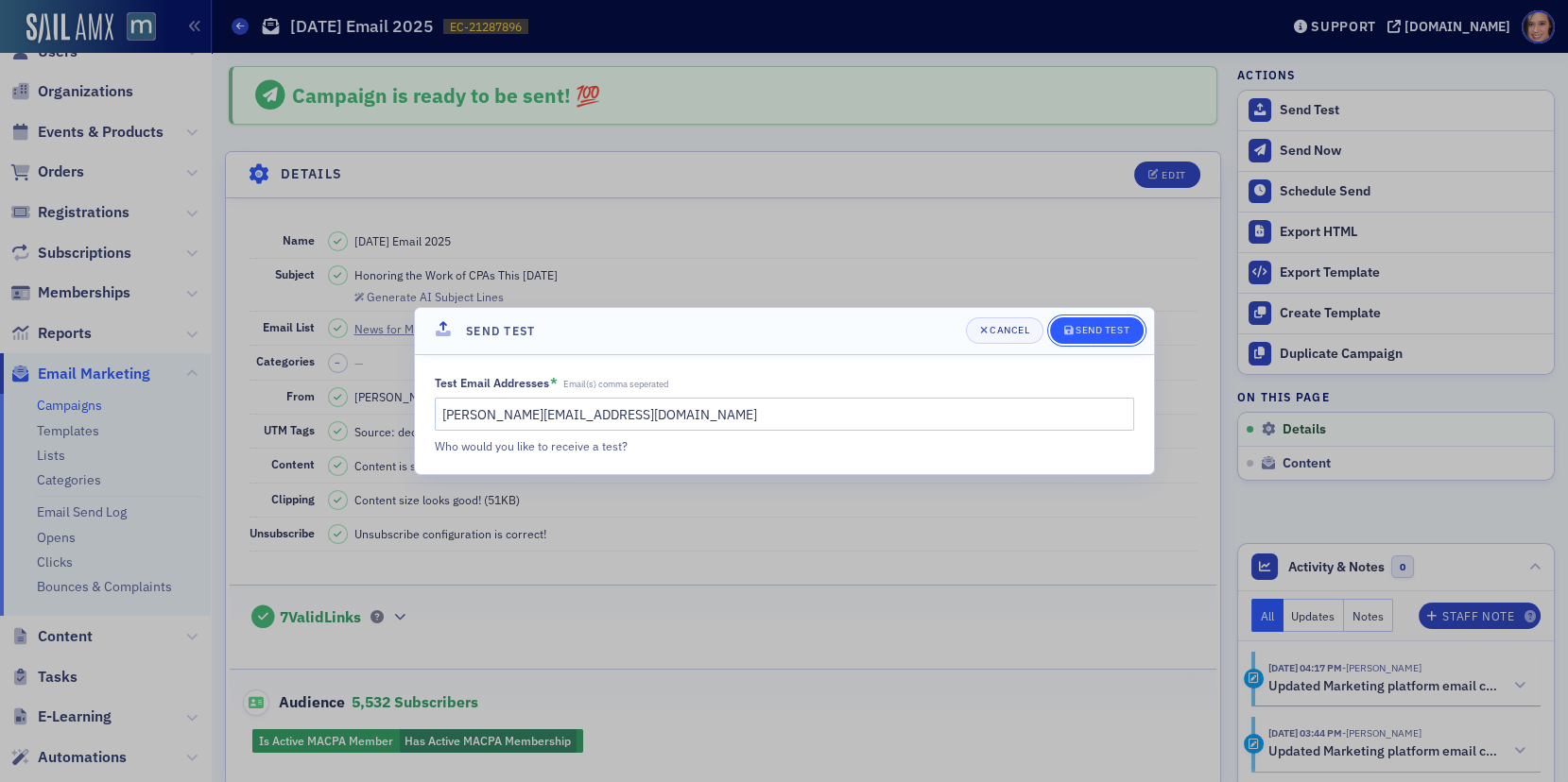
click at [1094, 327] on div "Send Test" at bounding box center [1102, 329] width 54 height 10
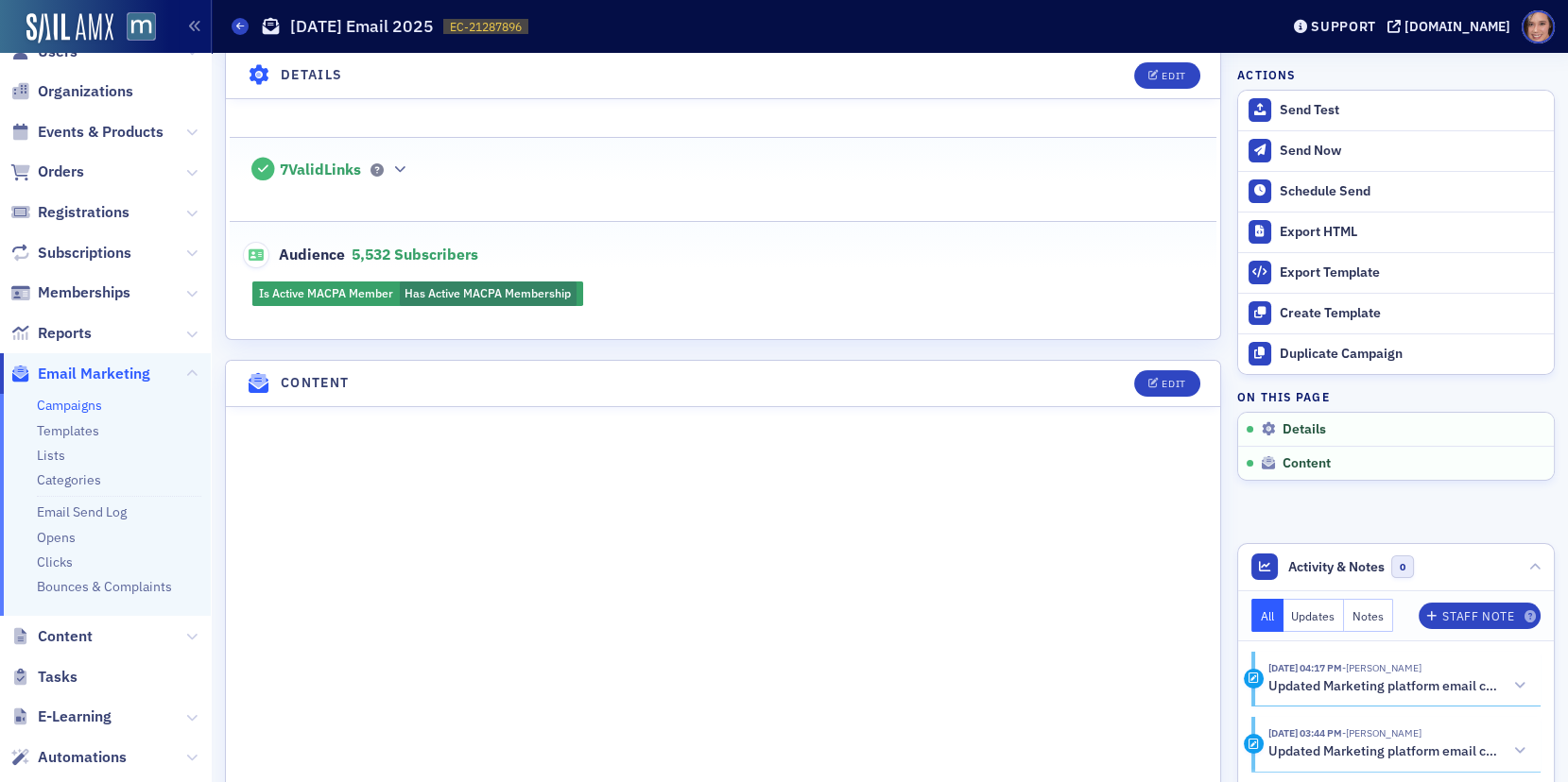
scroll to position [608, 0]
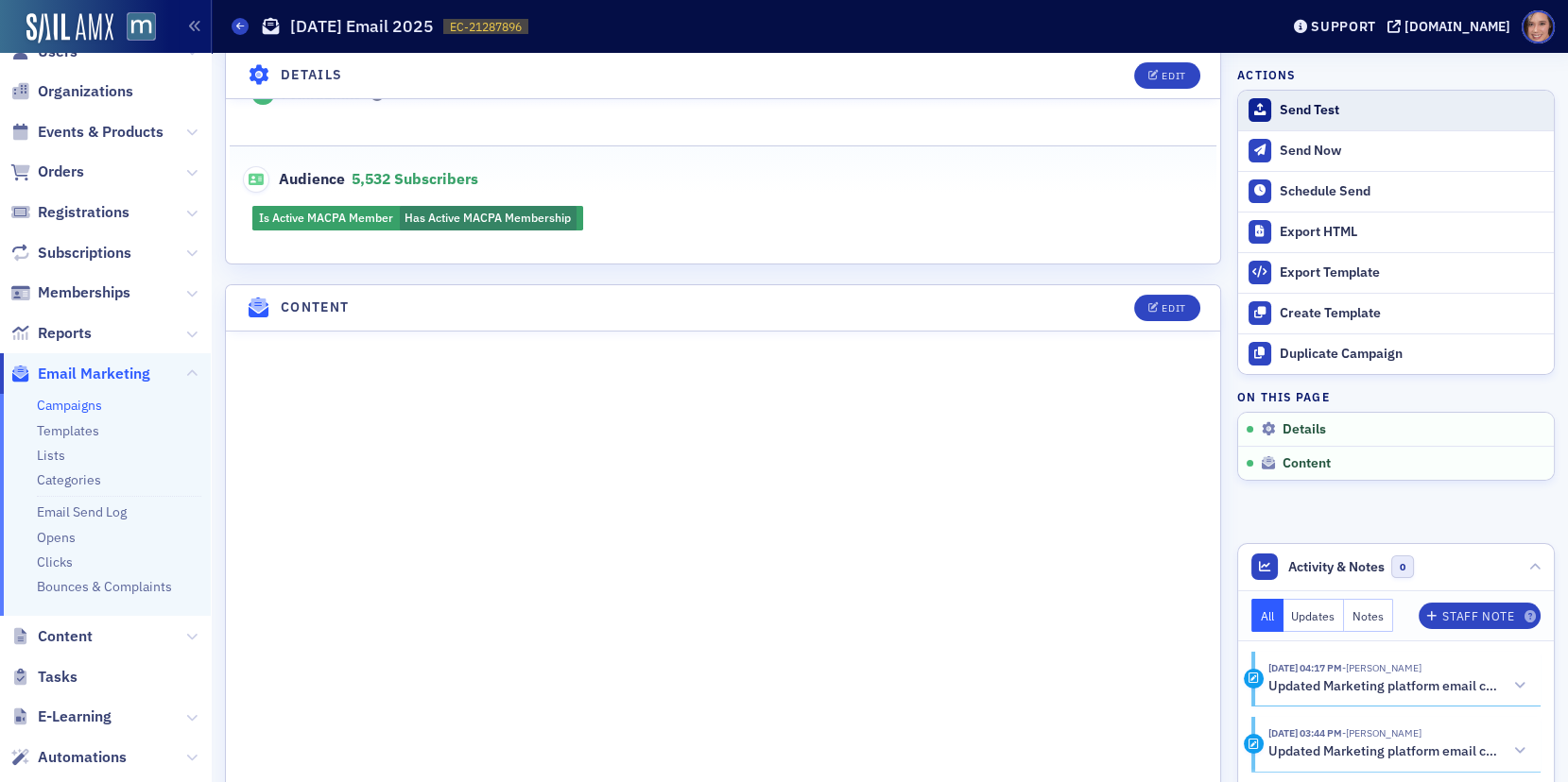
click at [1316, 105] on div "Send Test" at bounding box center [1411, 111] width 265 height 17
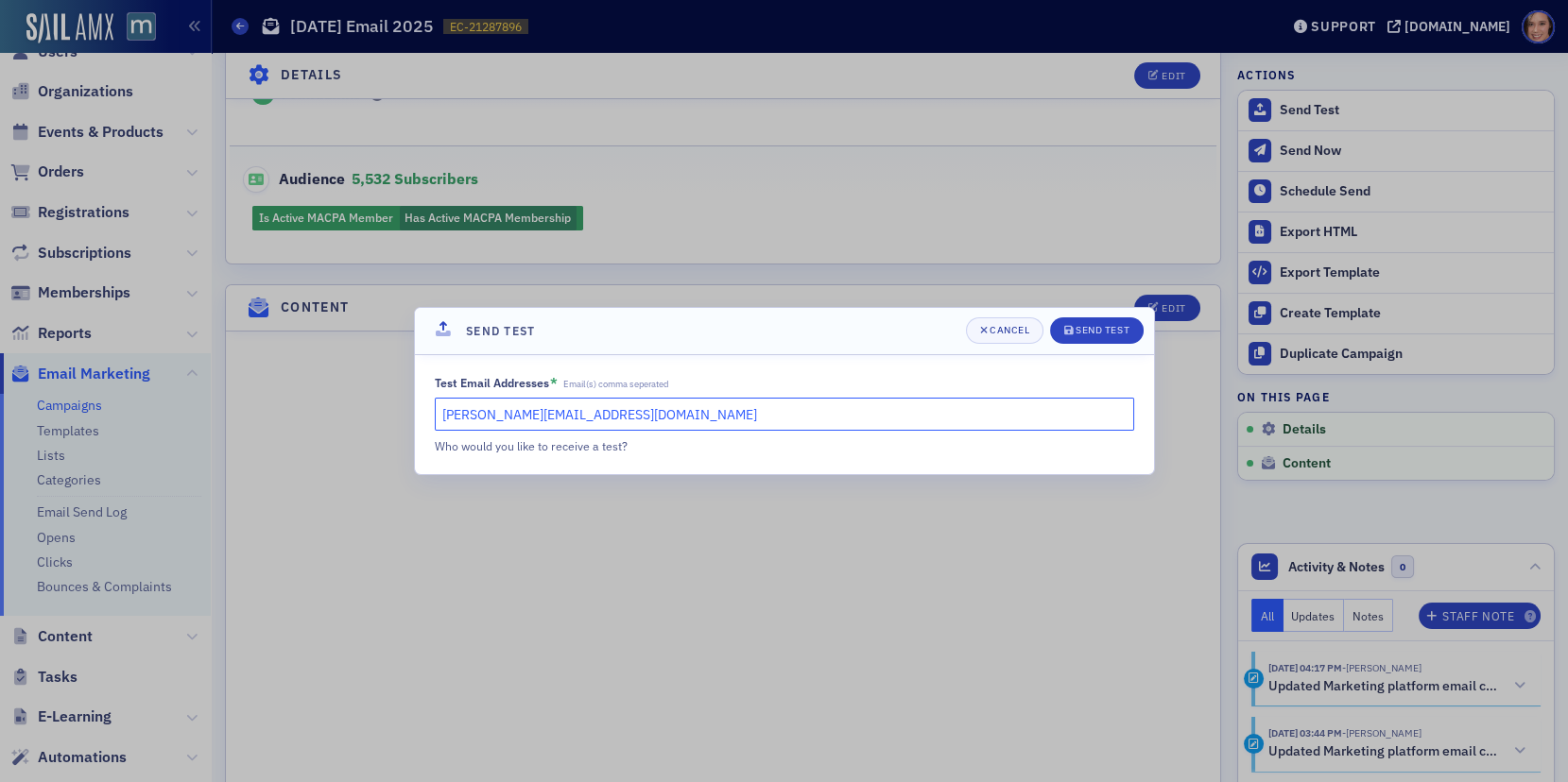
click at [689, 413] on input "[PERSON_NAME][EMAIL_ADDRESS][DOMAIN_NAME]" at bounding box center [784, 414] width 700 height 33
type input "[EMAIL_ADDRESS][DOMAIN_NAME]"
click at [1094, 326] on div "Send Test" at bounding box center [1102, 329] width 54 height 10
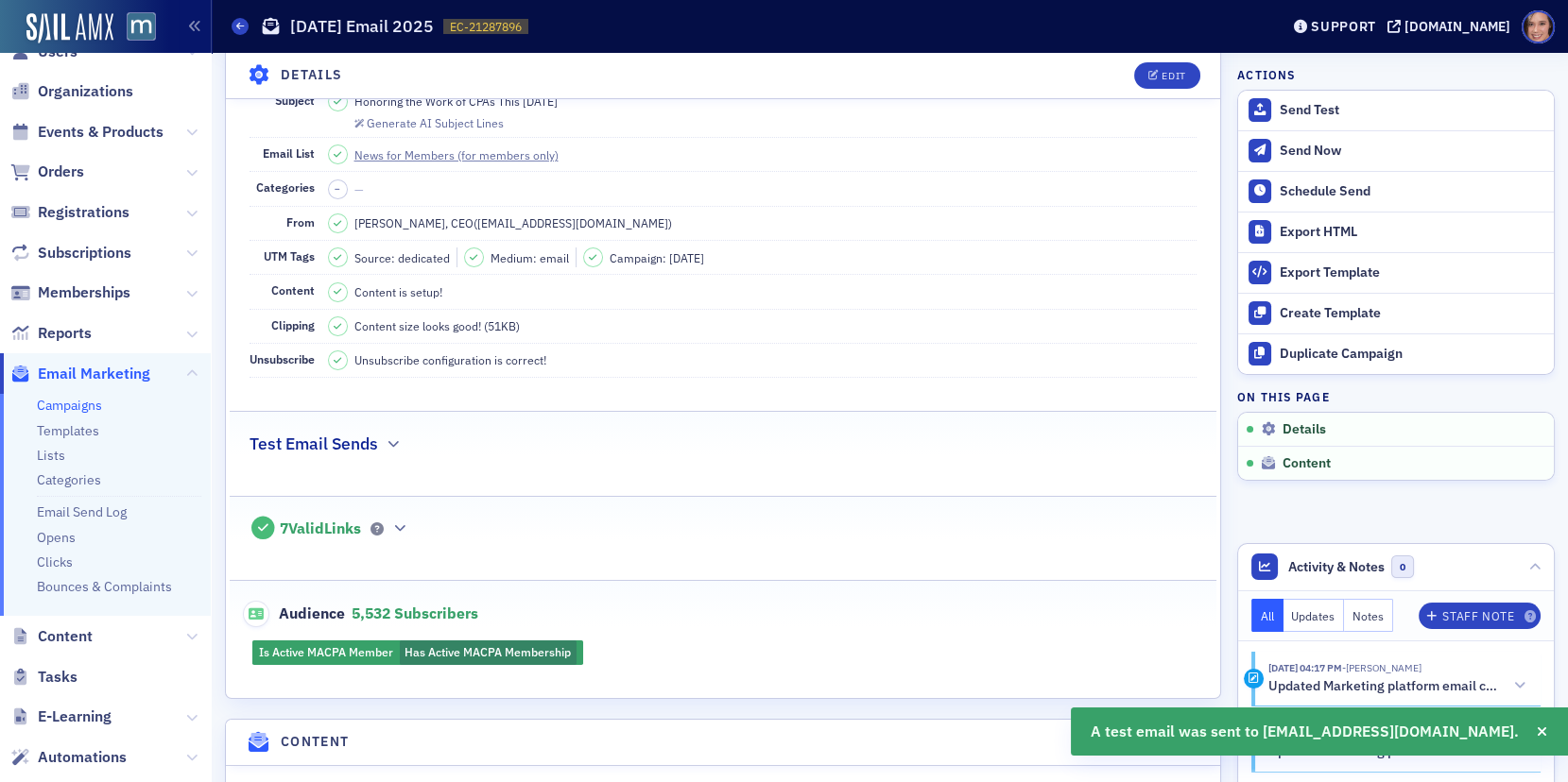
scroll to position [0, 0]
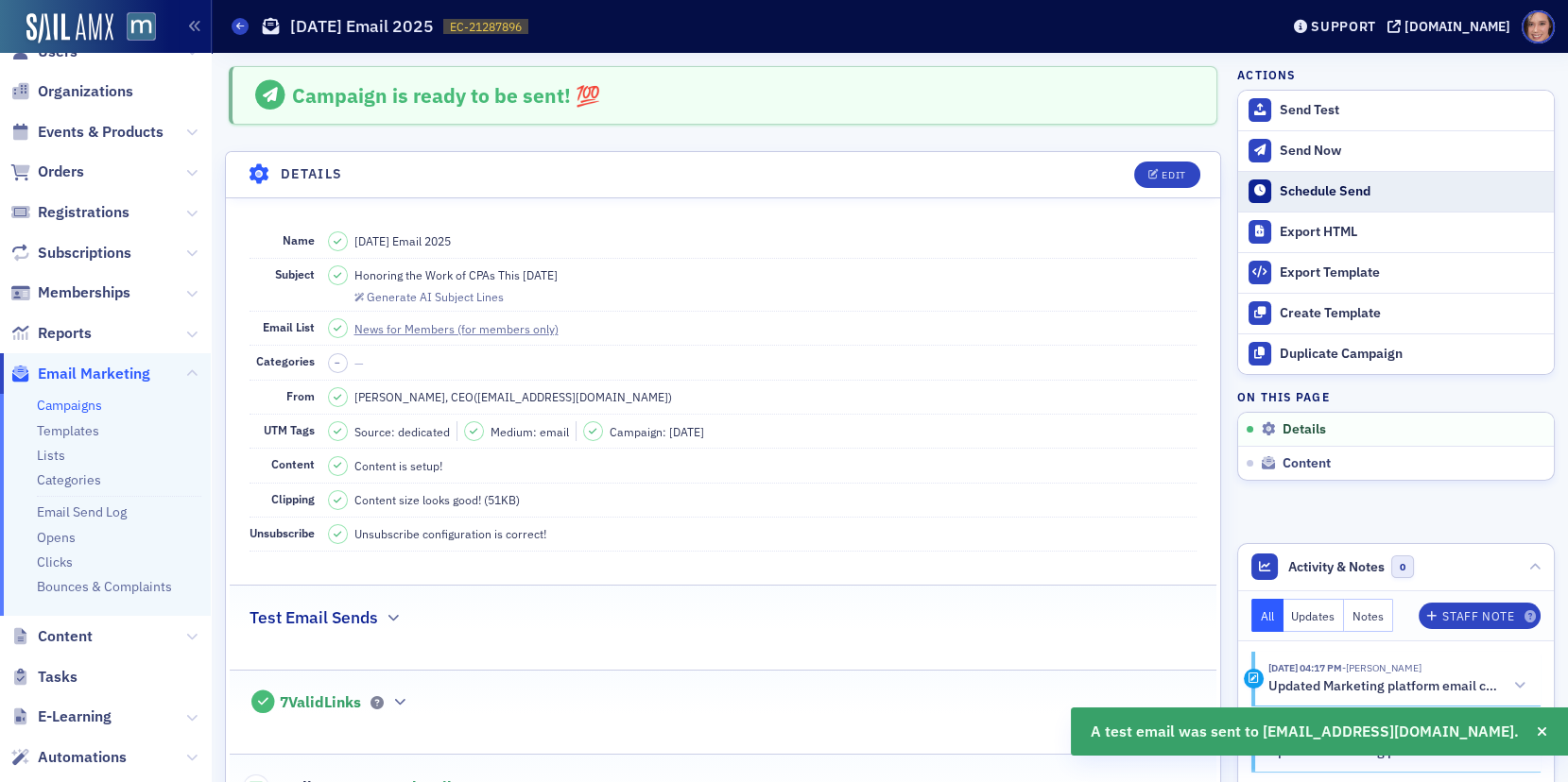
click at [1303, 190] on div "Schedule Send" at bounding box center [1411, 192] width 265 height 17
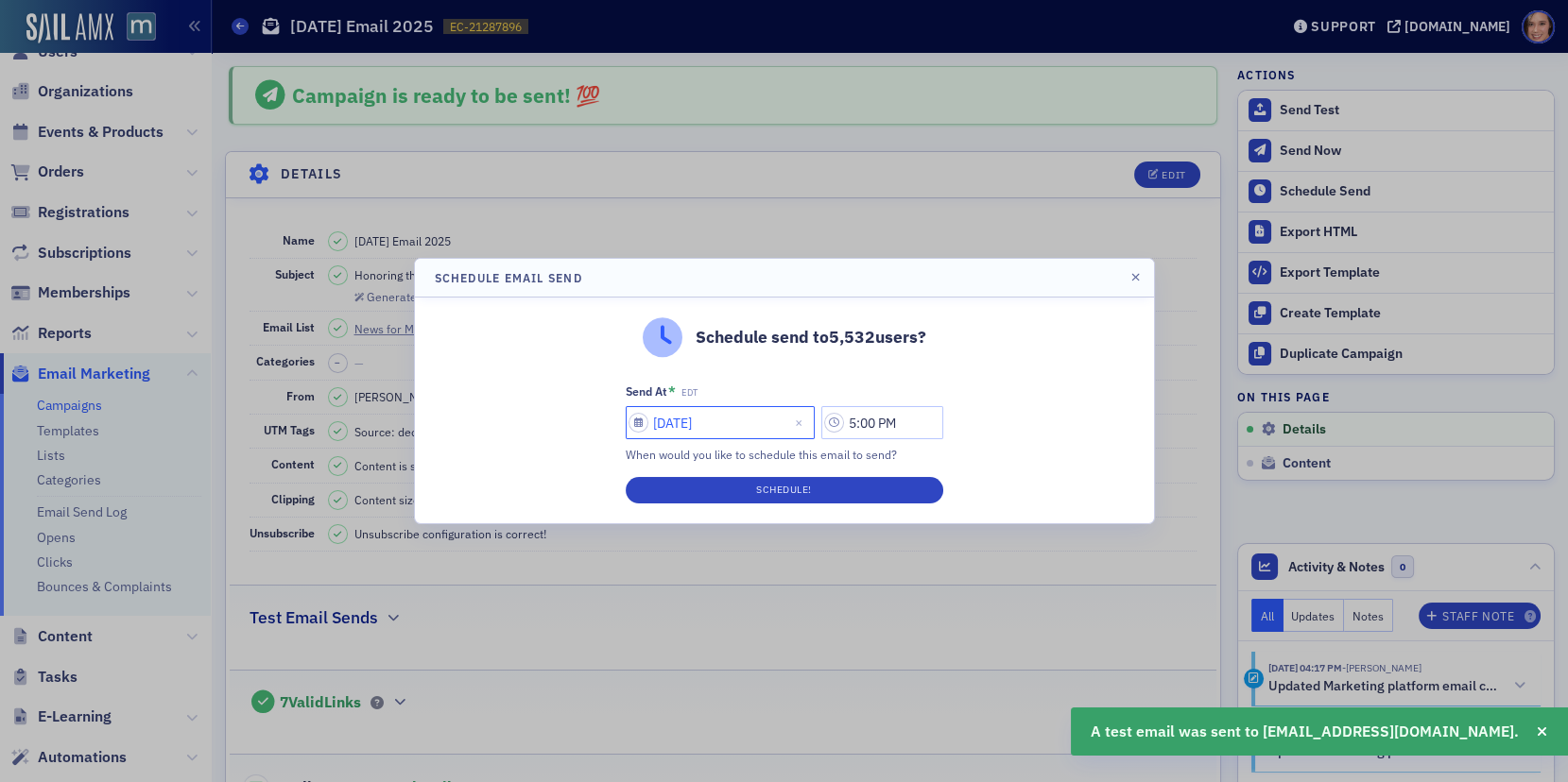
click at [694, 419] on input "[DATE]" at bounding box center [719, 422] width 189 height 33
select select "7"
select select "2025"
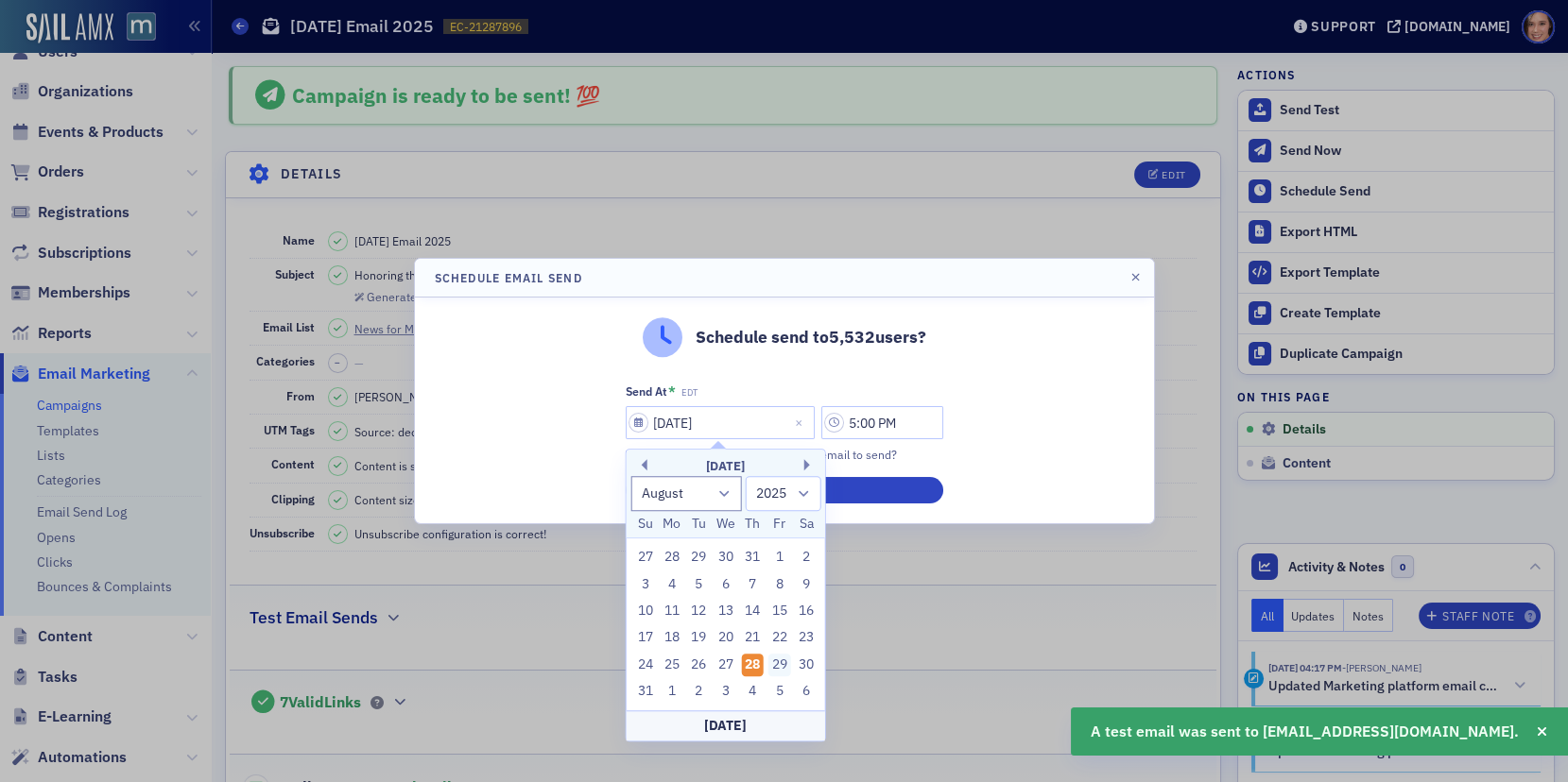
click at [775, 664] on div "29" at bounding box center [779, 665] width 23 height 23
type input "[DATE]"
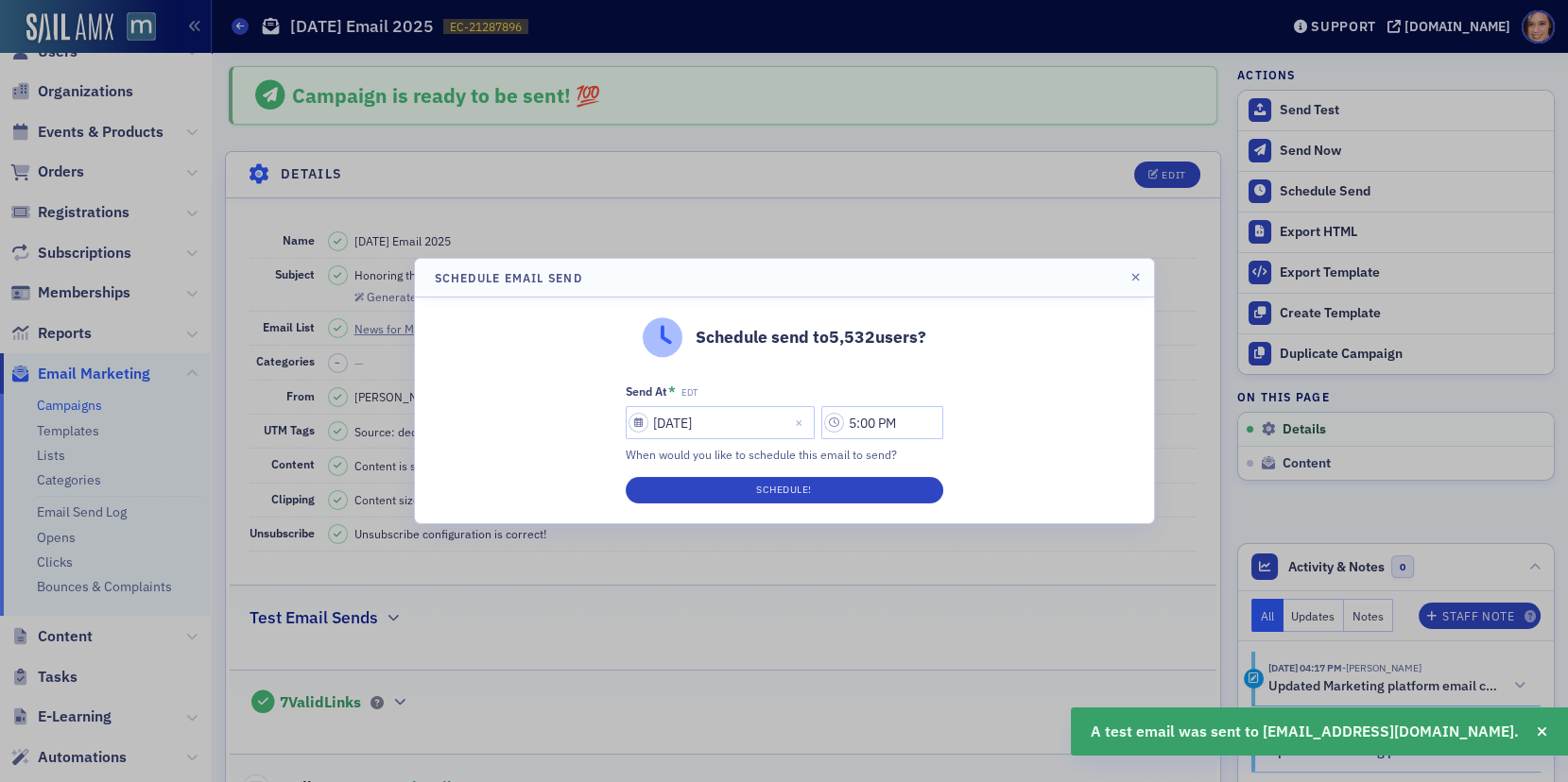
click at [1030, 397] on div "Schedule send to 5,532 users? Send At * EDT [DATE] 5:00 PM When would you like …" at bounding box center [784, 411] width 738 height 226
click at [865, 425] on input "5:00 PM" at bounding box center [882, 422] width 121 height 33
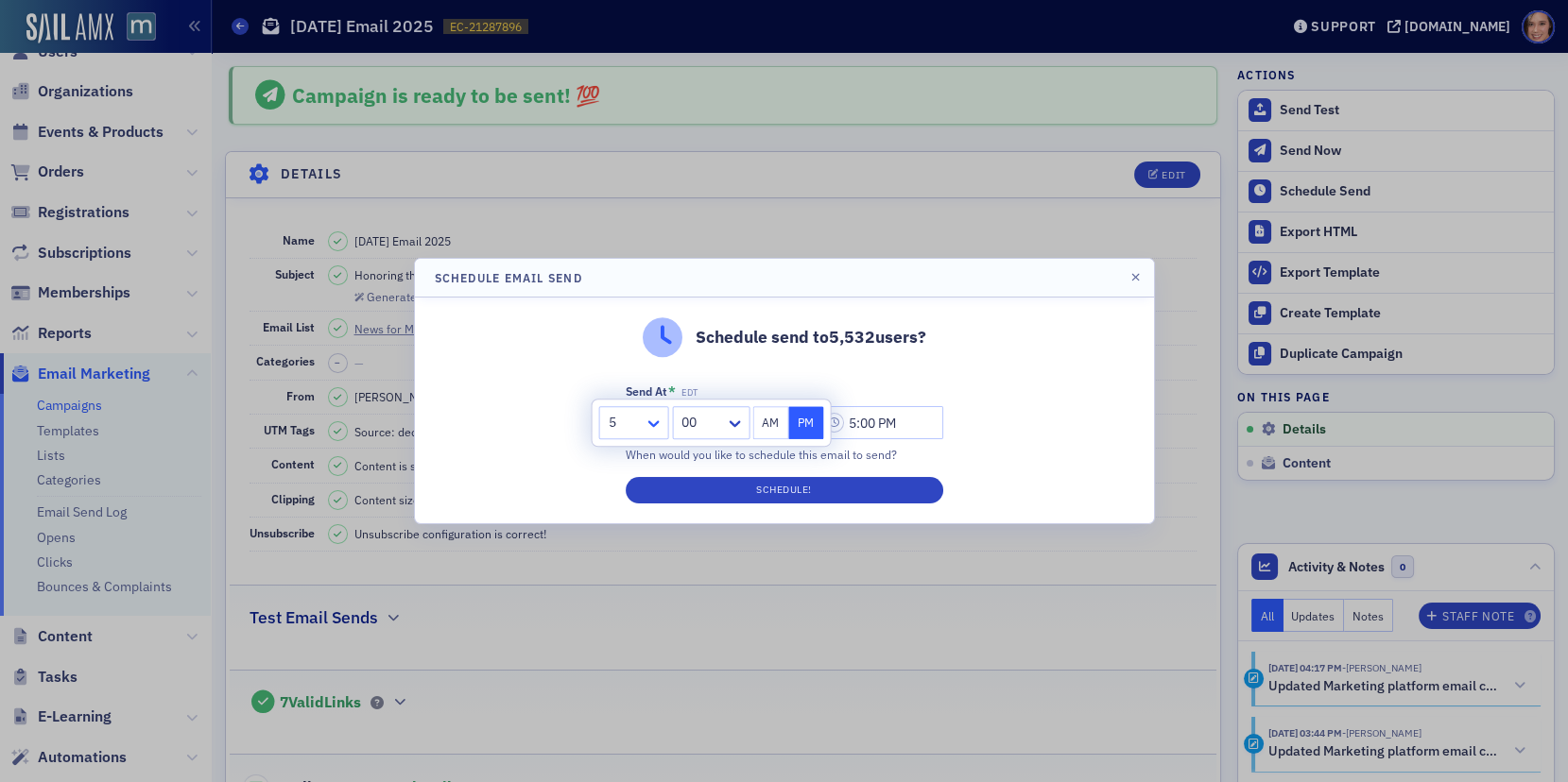
click at [656, 419] on icon at bounding box center [654, 423] width 19 height 19
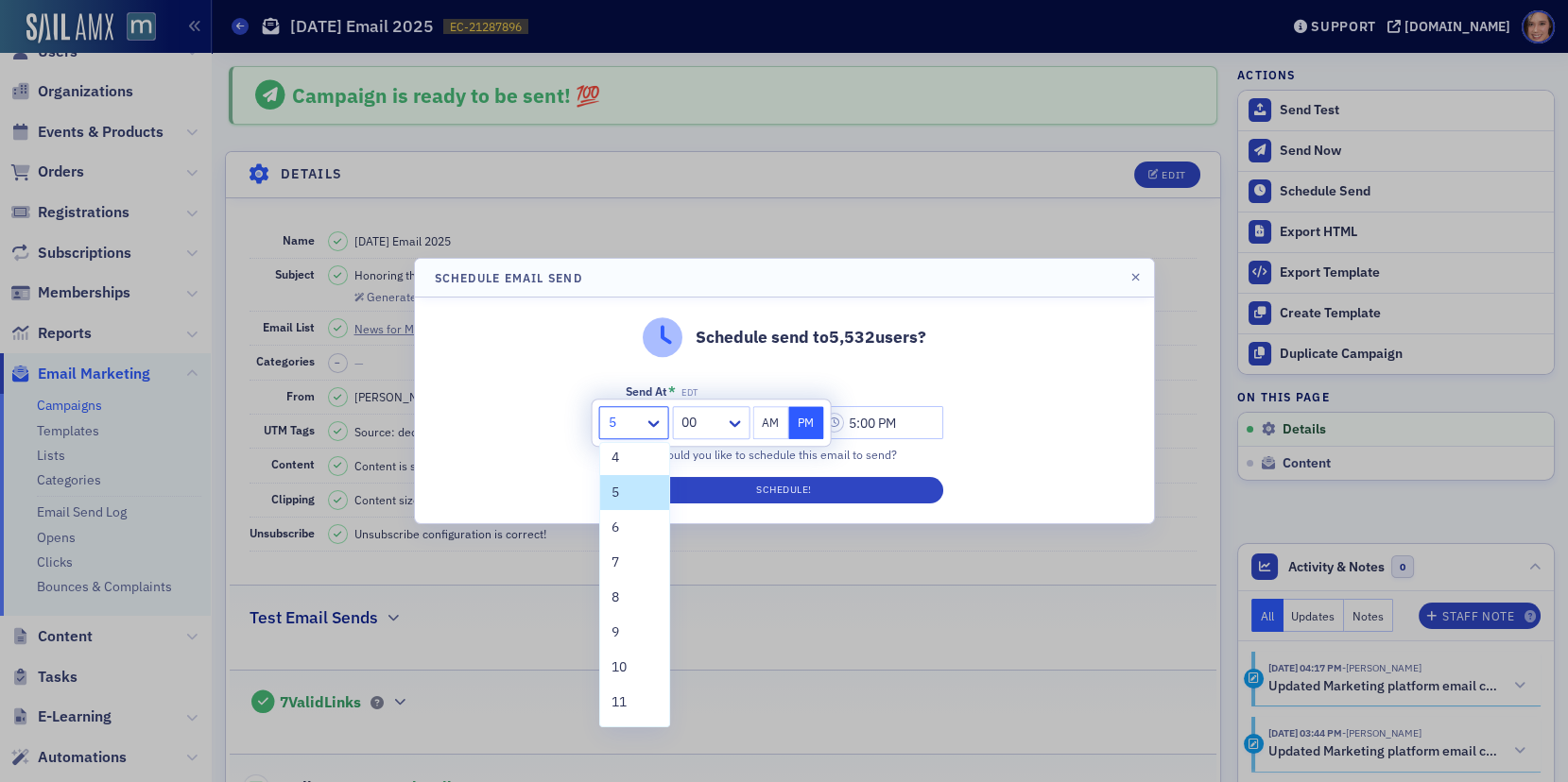
scroll to position [142, 0]
click at [634, 697] on div "12" at bounding box center [634, 706] width 47 height 20
type input "12:00 PM"
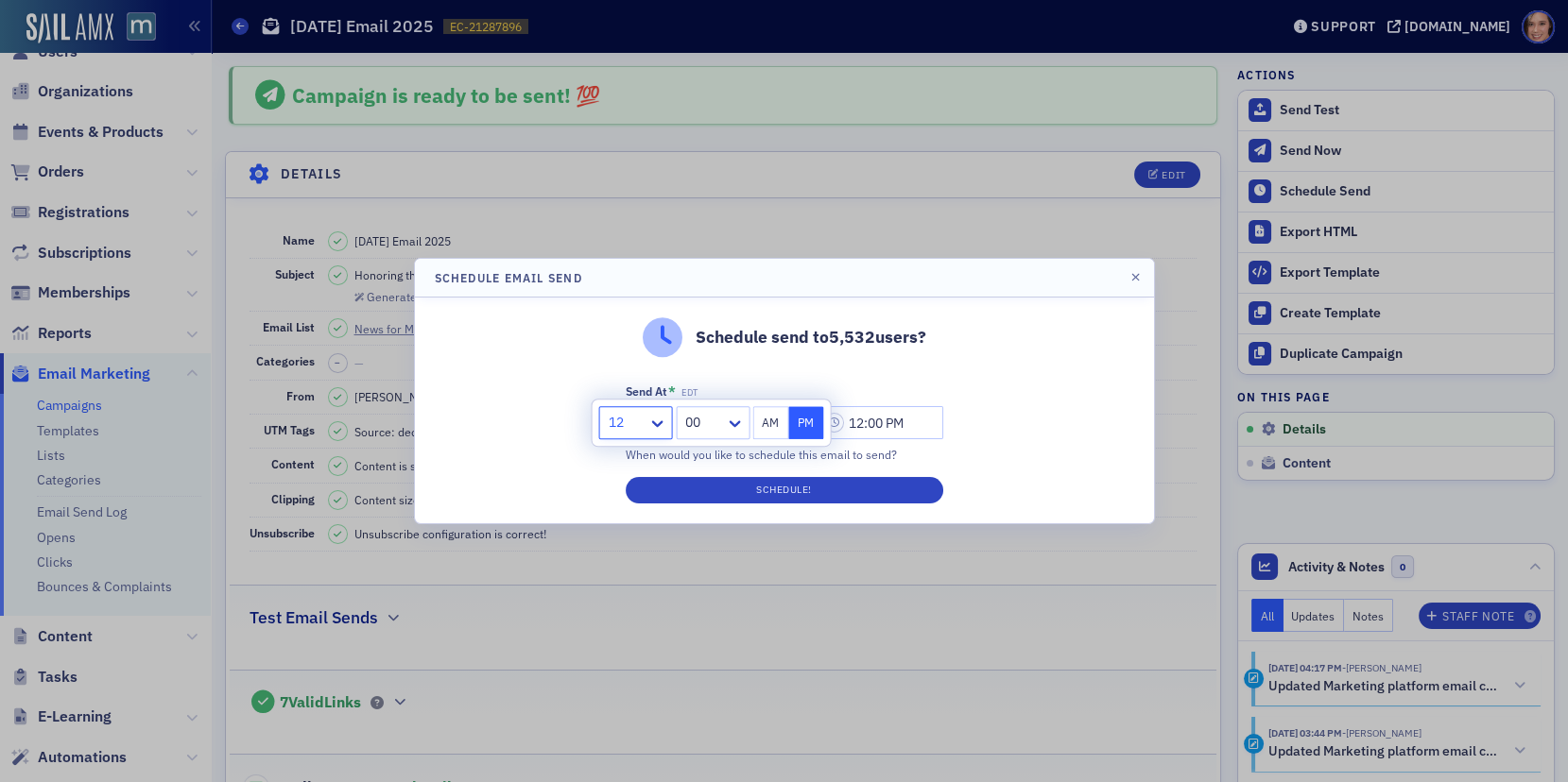
click at [1028, 475] on div "Schedule send to 5,532 users? Send At * EDT [DATE] 12:00 PM When would you like…" at bounding box center [784, 411] width 738 height 226
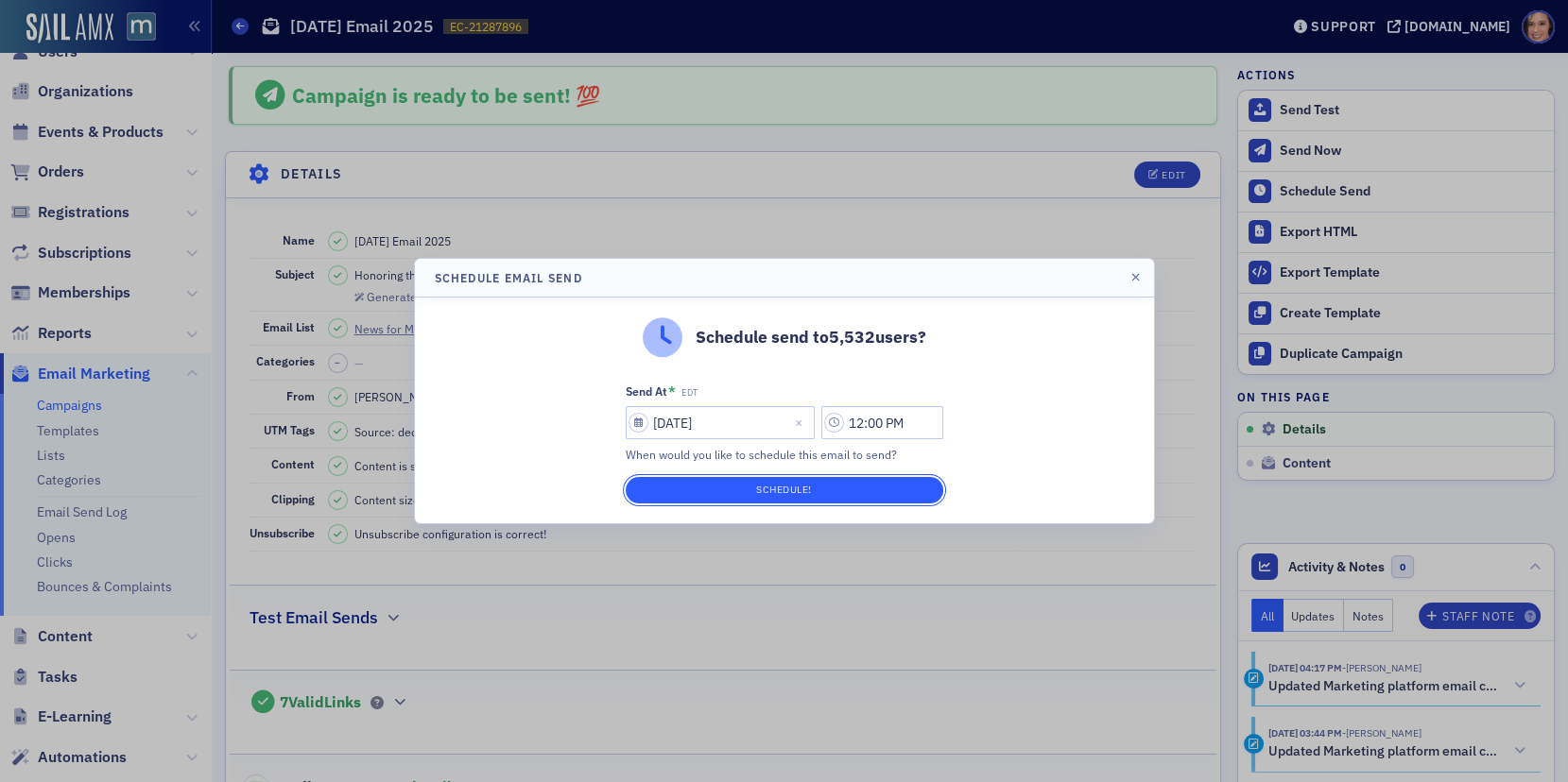
click at [901, 493] on button "Schedule!" at bounding box center [784, 491] width 317 height 27
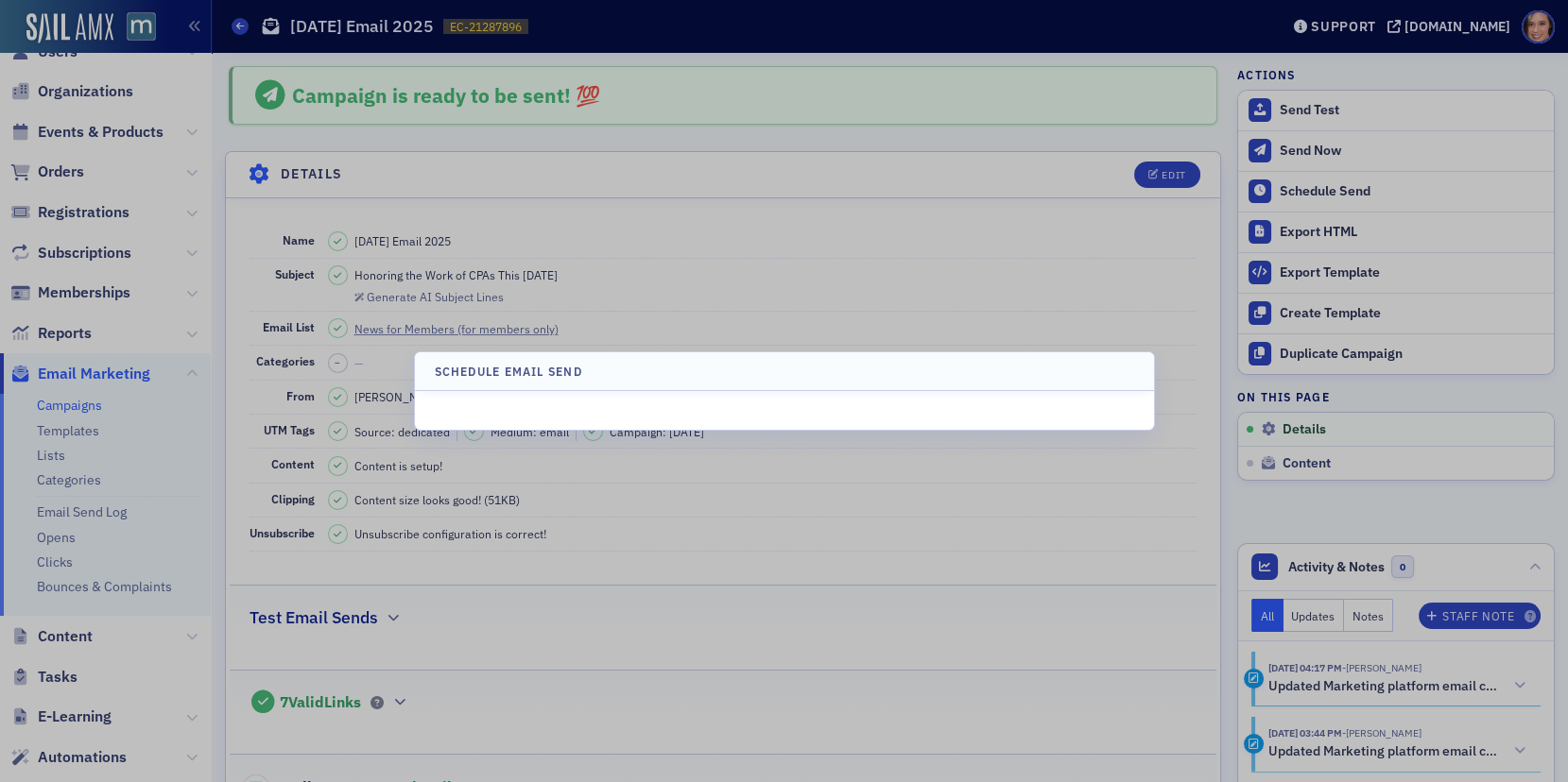
click at [901, 493] on div at bounding box center [784, 391] width 1568 height 782
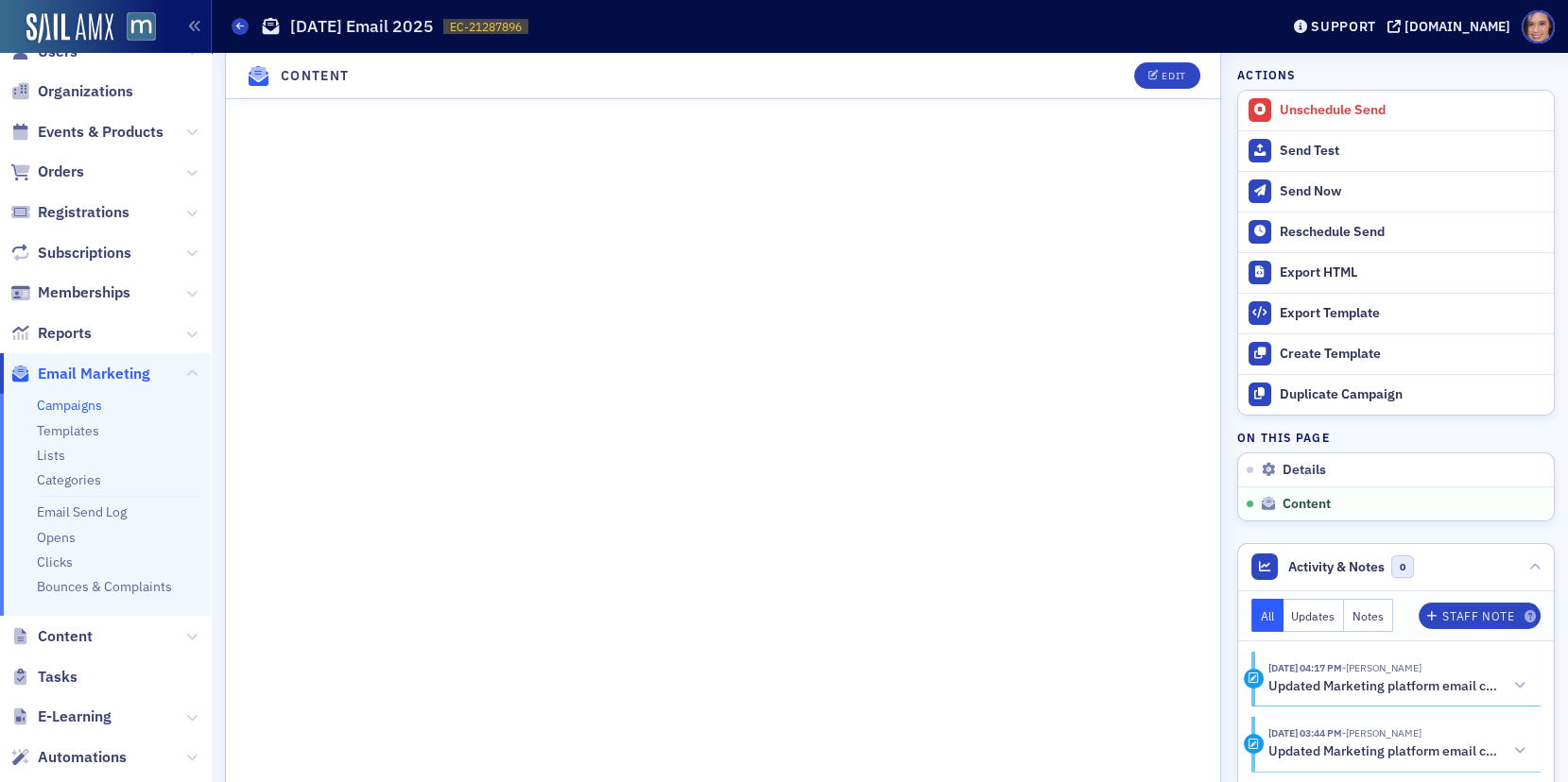
scroll to position [1131, 0]
